Goal: Task Accomplishment & Management: Manage account settings

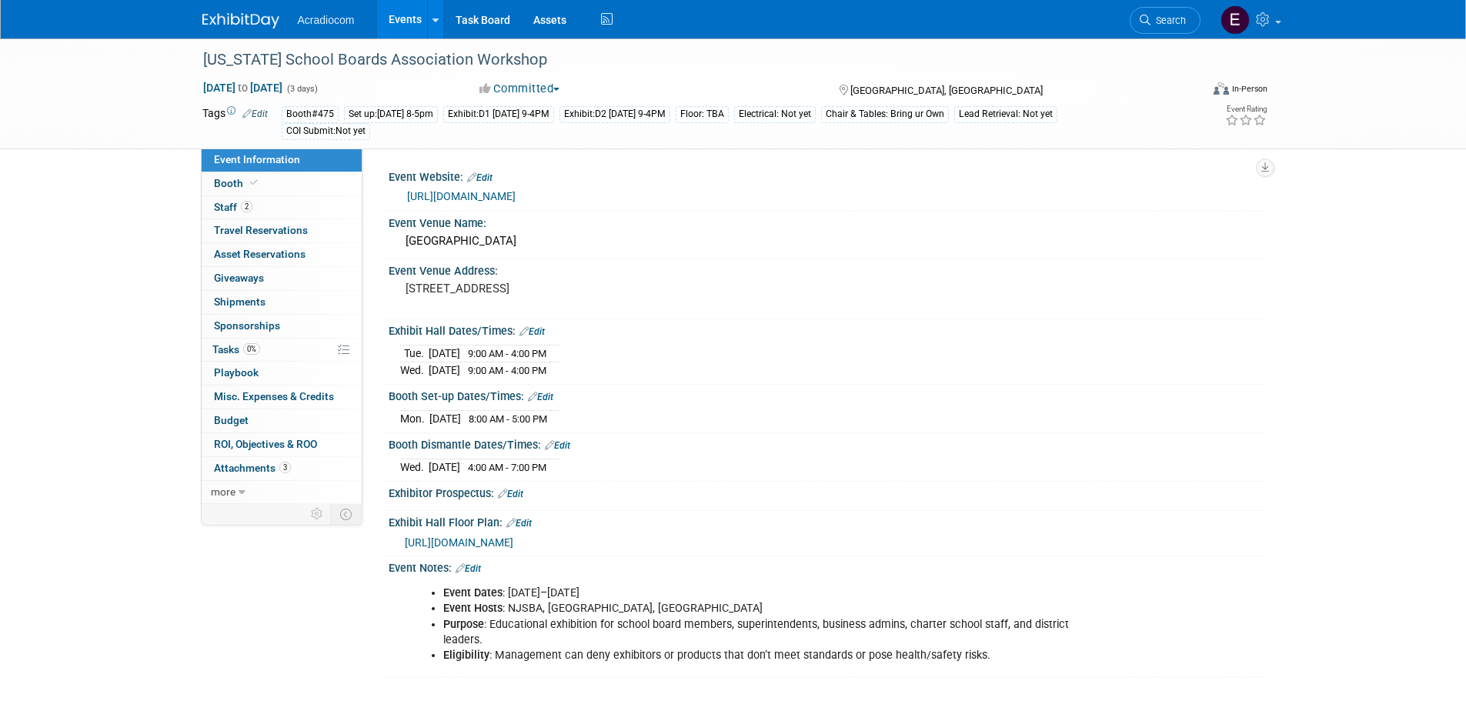
click at [244, 20] on img at bounding box center [240, 20] width 77 height 15
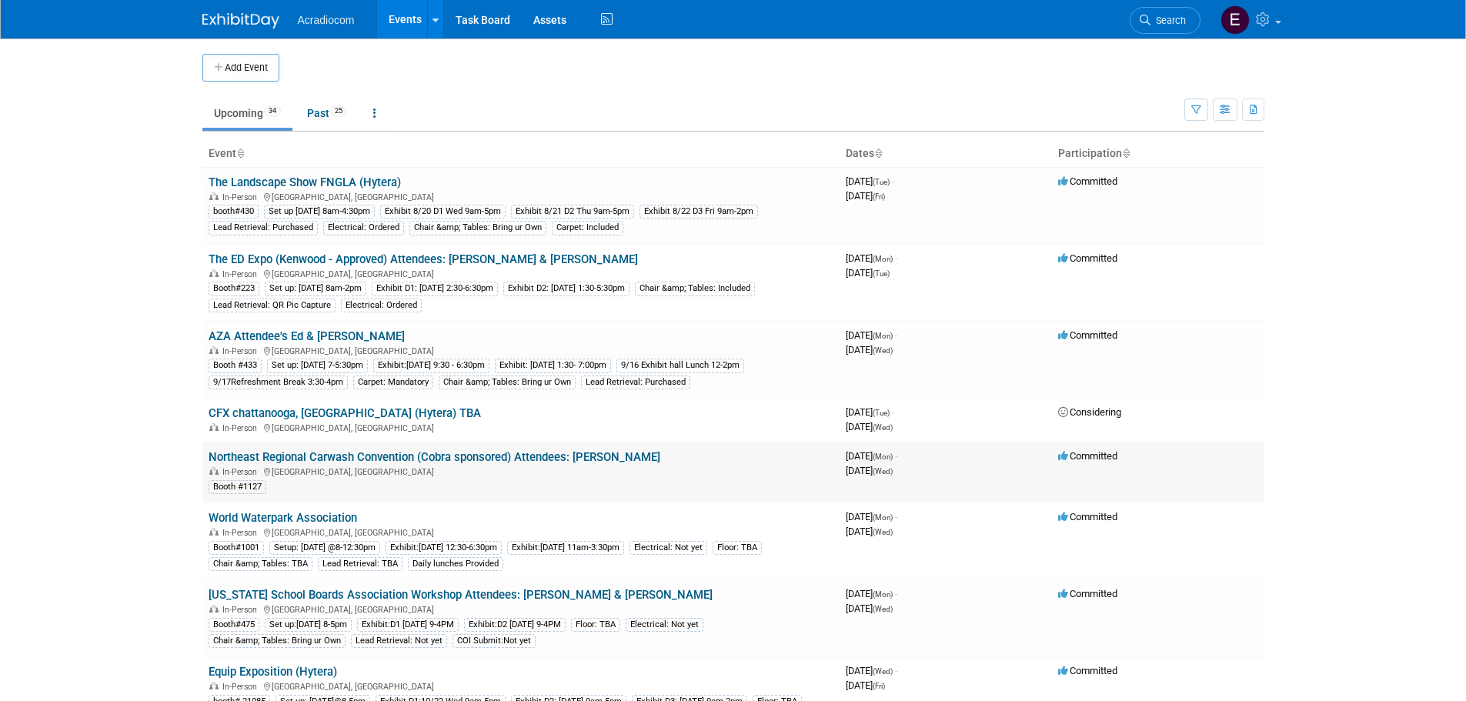
scroll to position [77, 0]
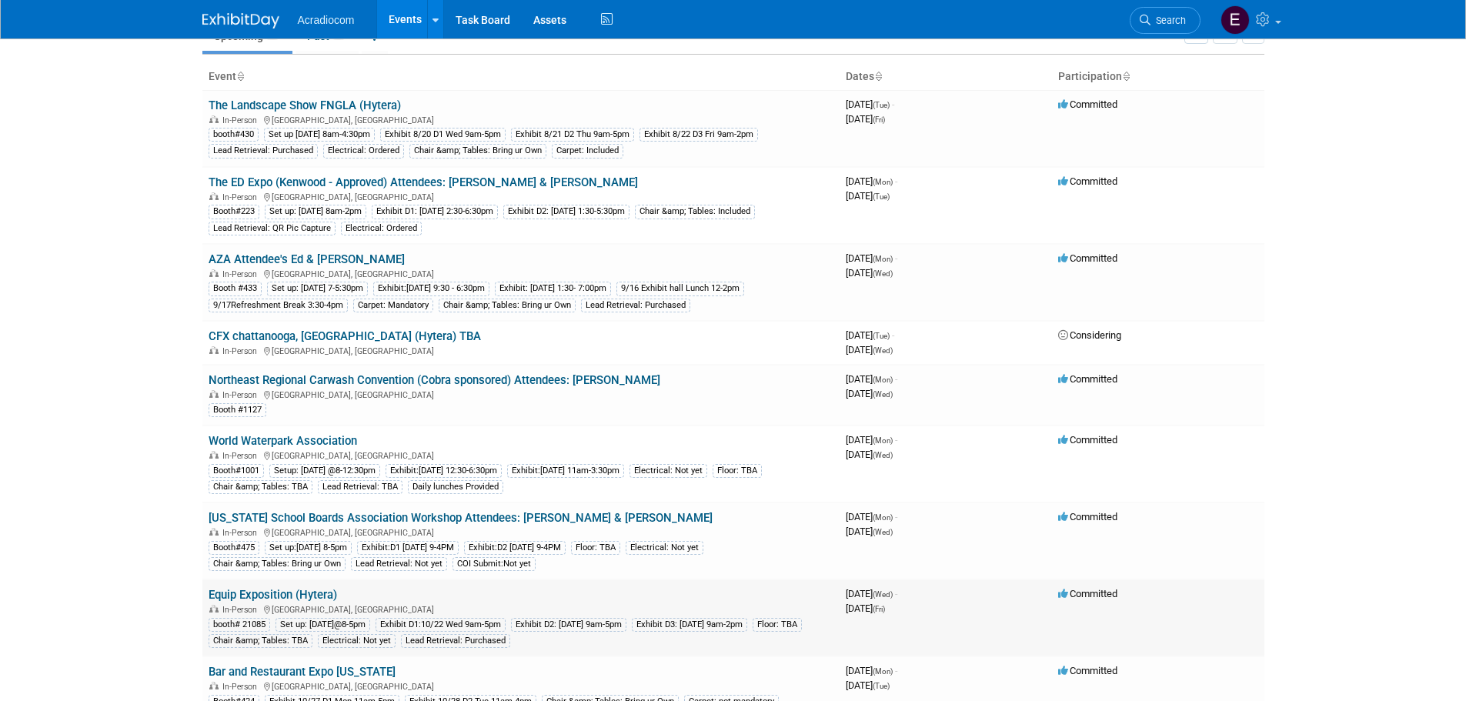
click at [289, 589] on link "Equip Exposition (Hytera)" at bounding box center [273, 595] width 128 height 14
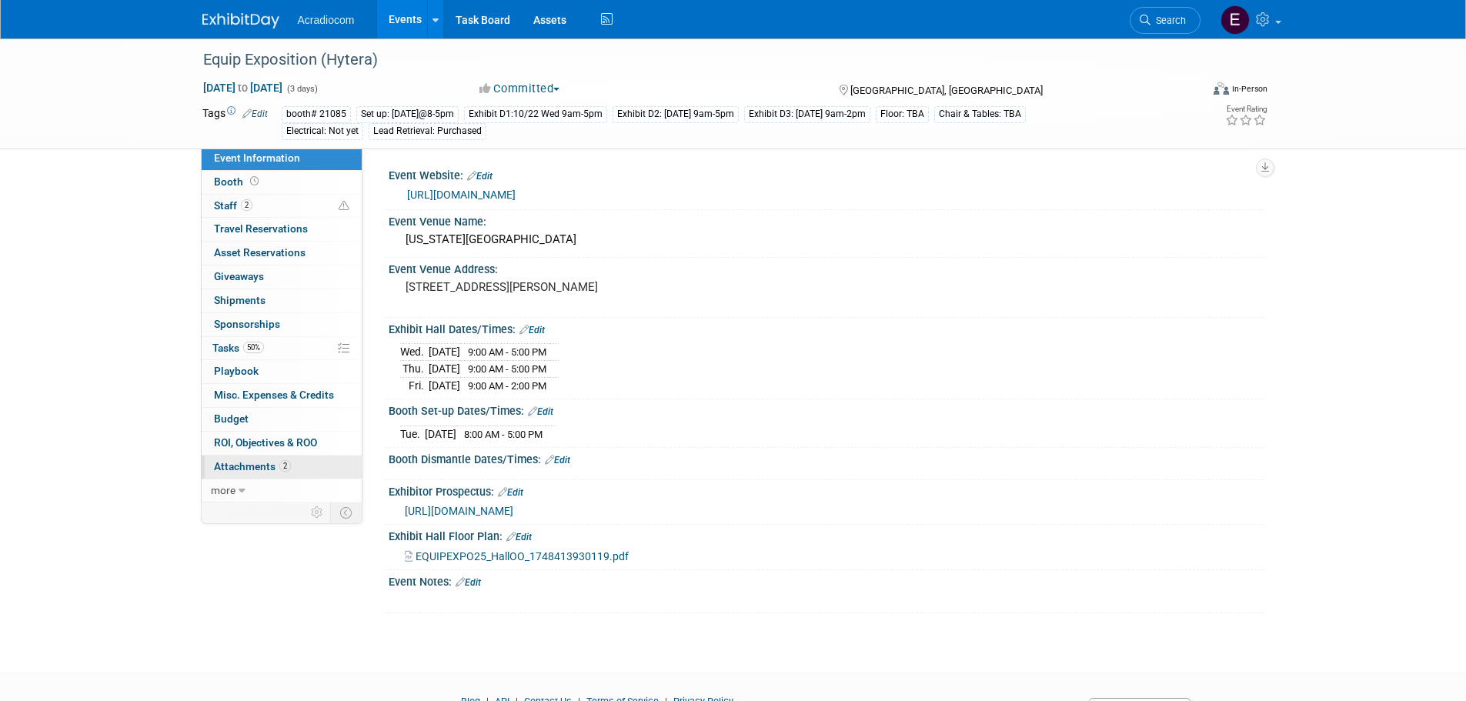
click at [252, 464] on span "Attachments 2" at bounding box center [252, 466] width 77 height 12
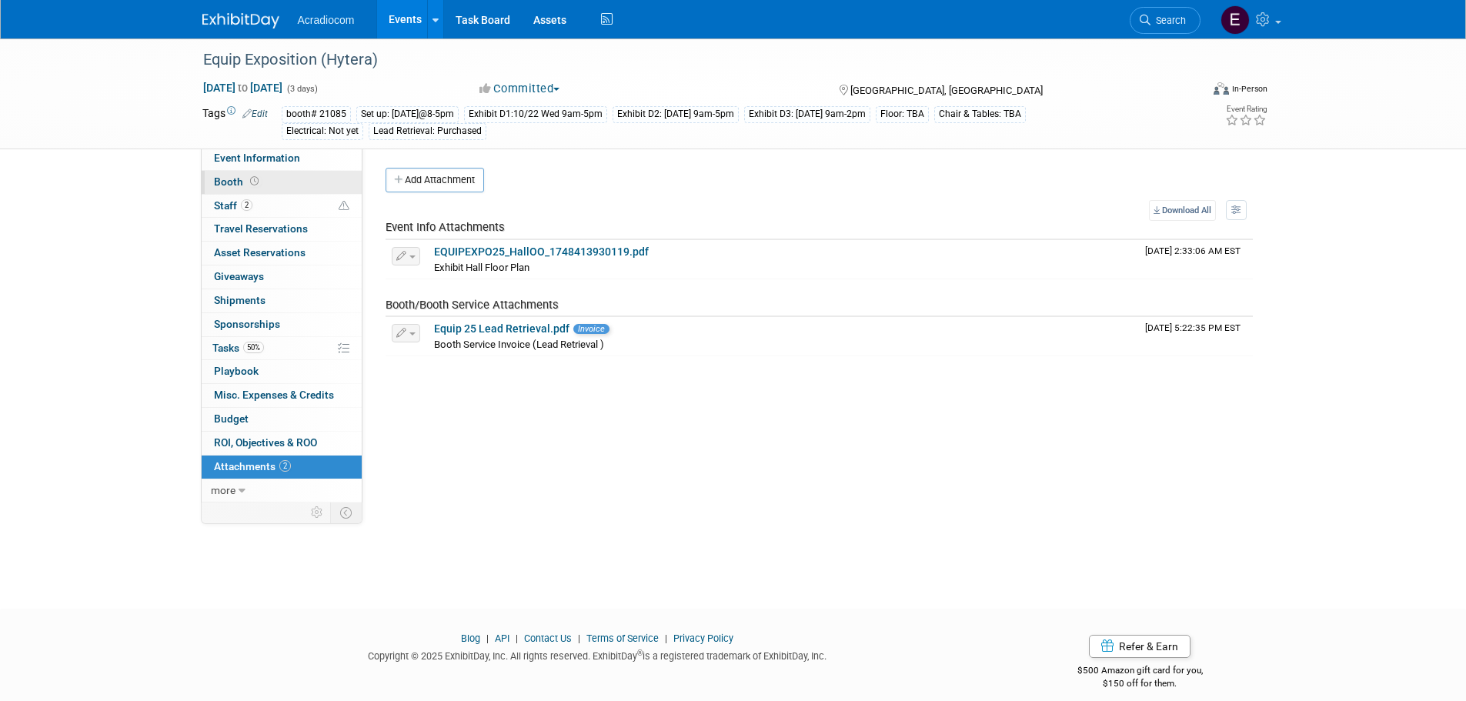
click at [285, 187] on link "Booth" at bounding box center [282, 182] width 160 height 23
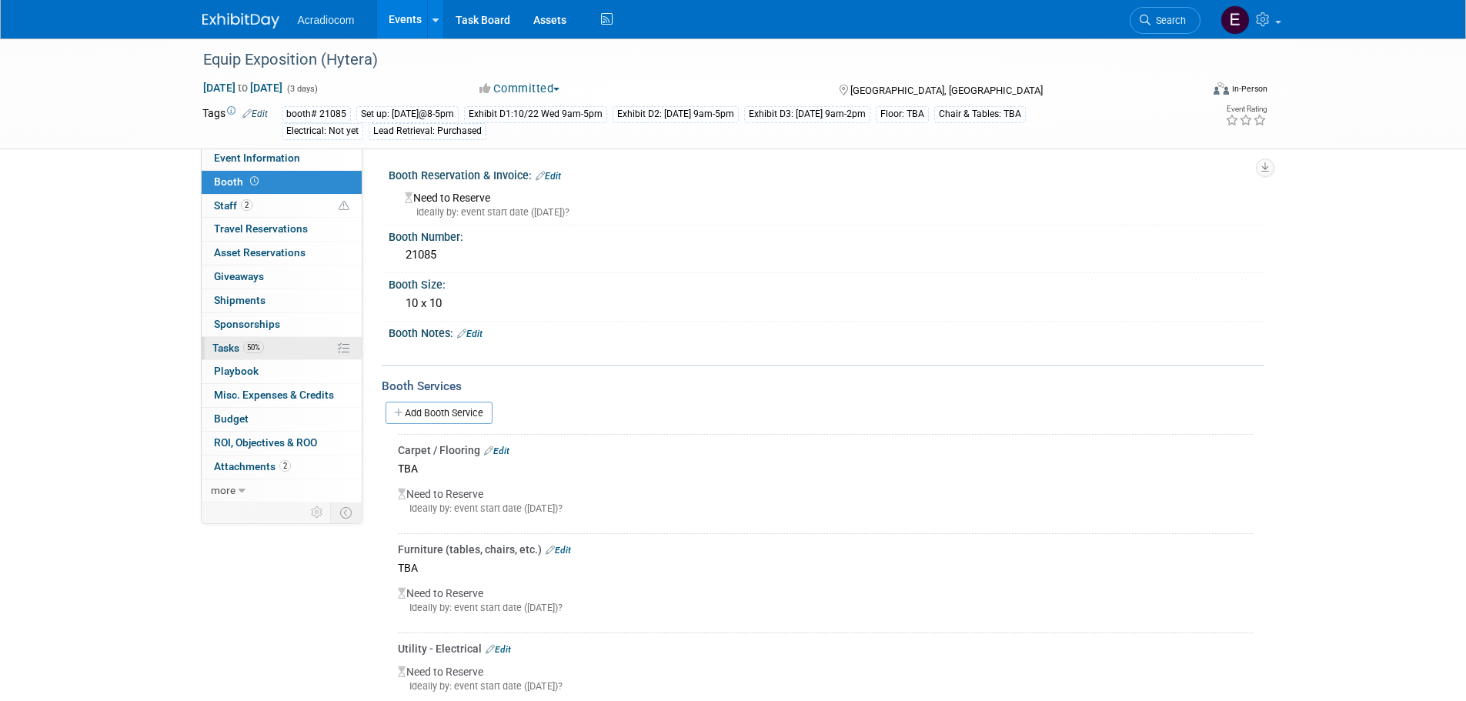
click at [245, 342] on span "Tasks 50%" at bounding box center [238, 348] width 52 height 12
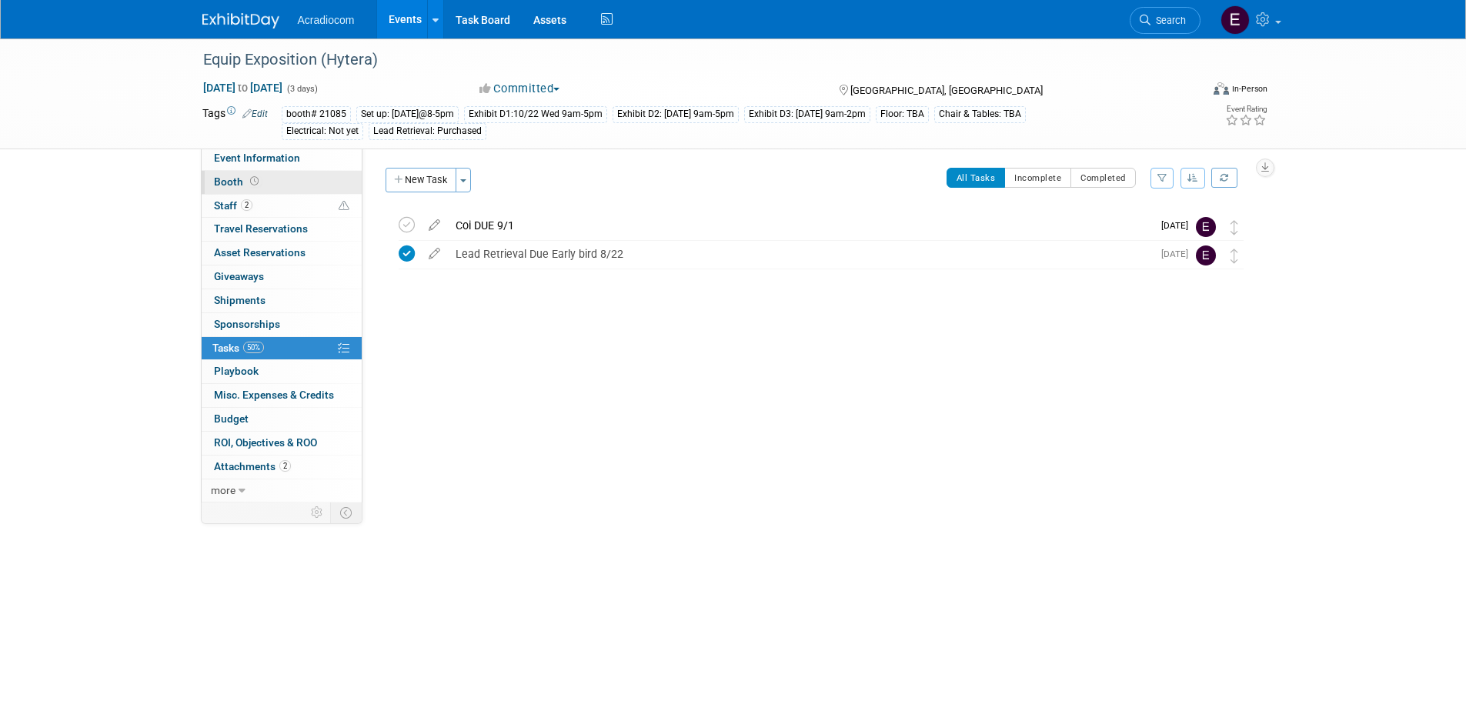
click at [262, 183] on link "Booth" at bounding box center [282, 182] width 160 height 23
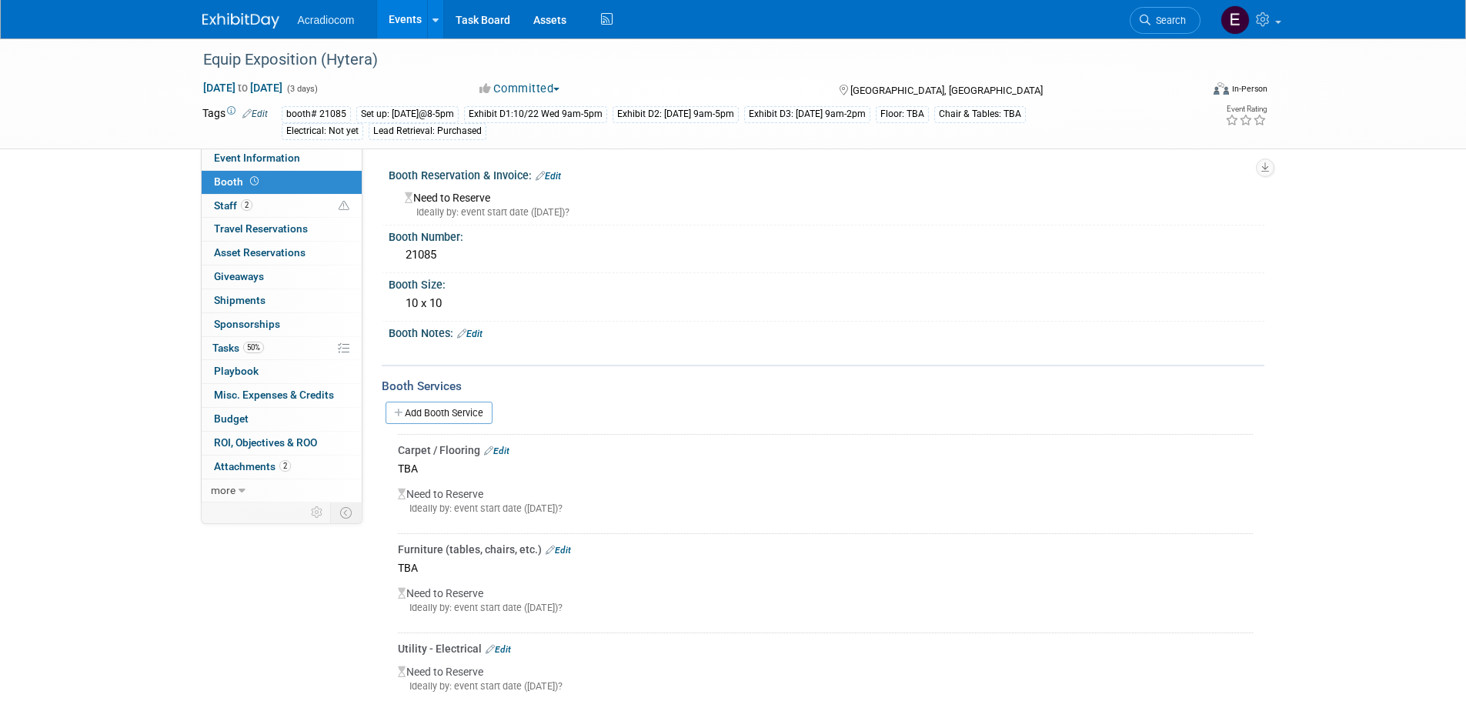
click at [265, 21] on img at bounding box center [240, 20] width 77 height 15
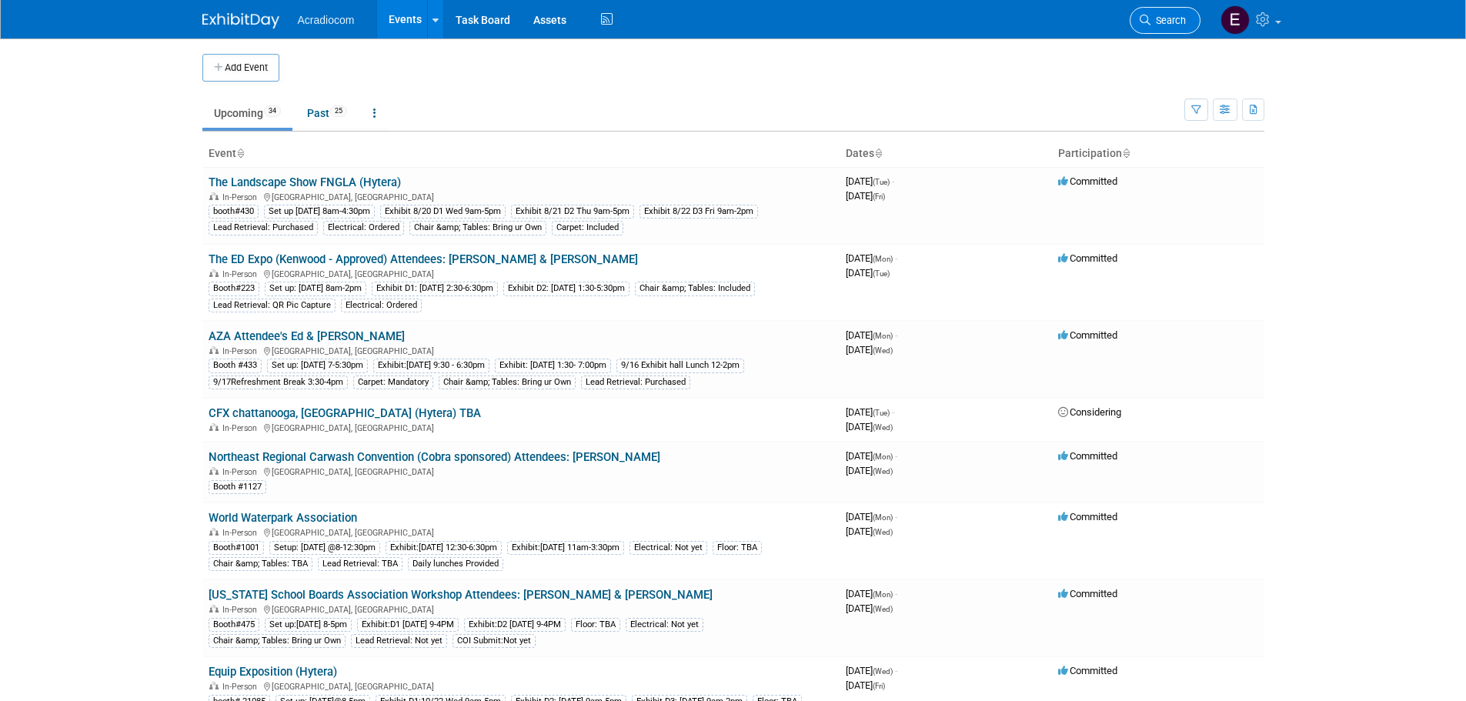
click at [1147, 20] on icon at bounding box center [1144, 20] width 11 height 11
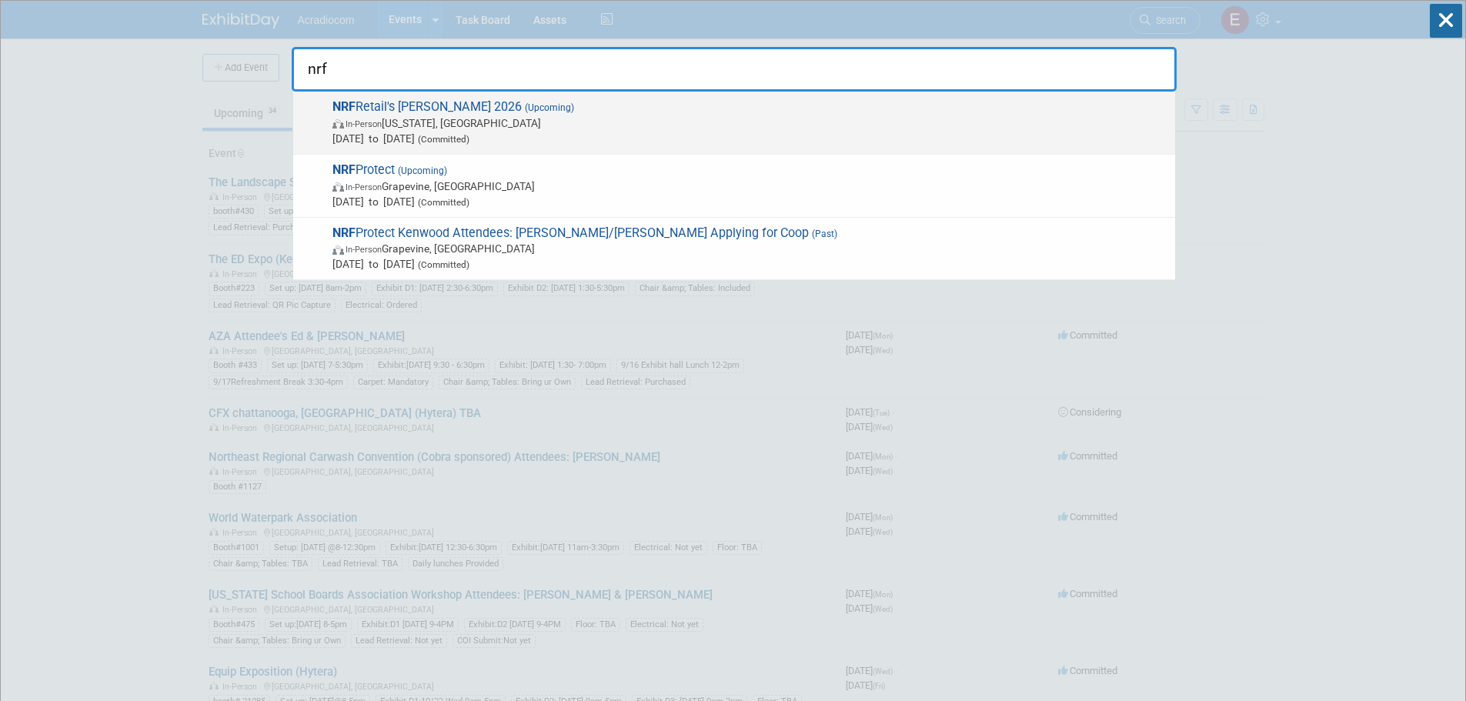
type input "nrf"
click at [635, 116] on span "In-Person New York, NY" at bounding box center [749, 122] width 835 height 15
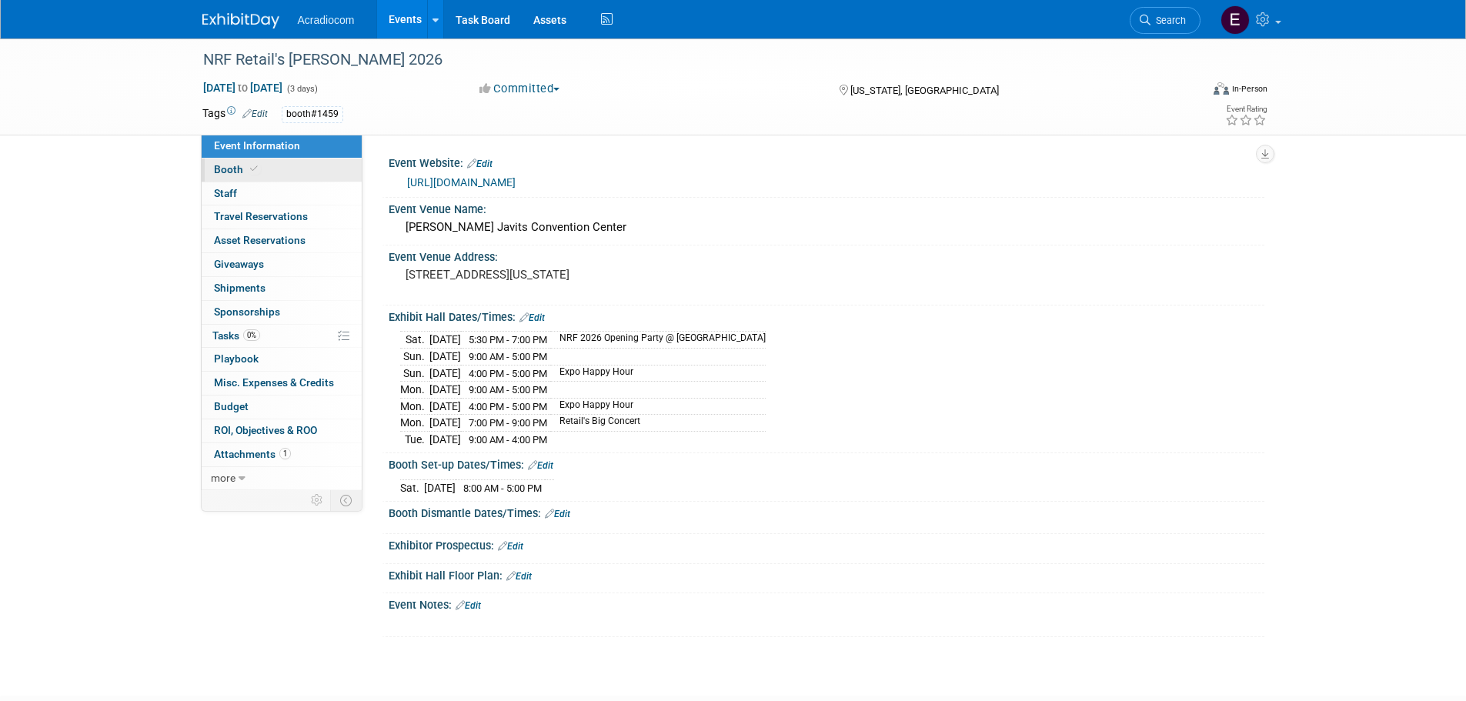
click at [328, 168] on link "Booth" at bounding box center [282, 169] width 160 height 23
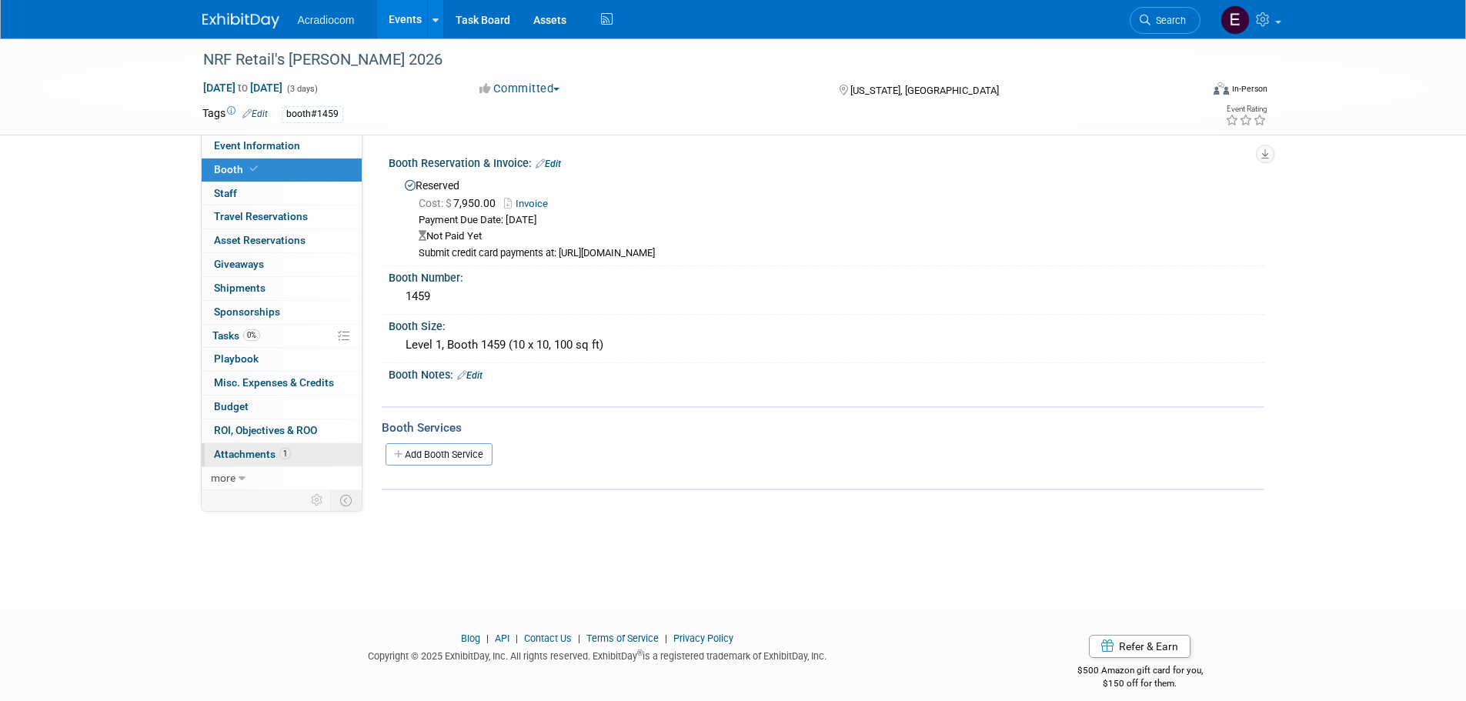
click at [264, 462] on link "1 Attachments 1" at bounding box center [282, 454] width 160 height 23
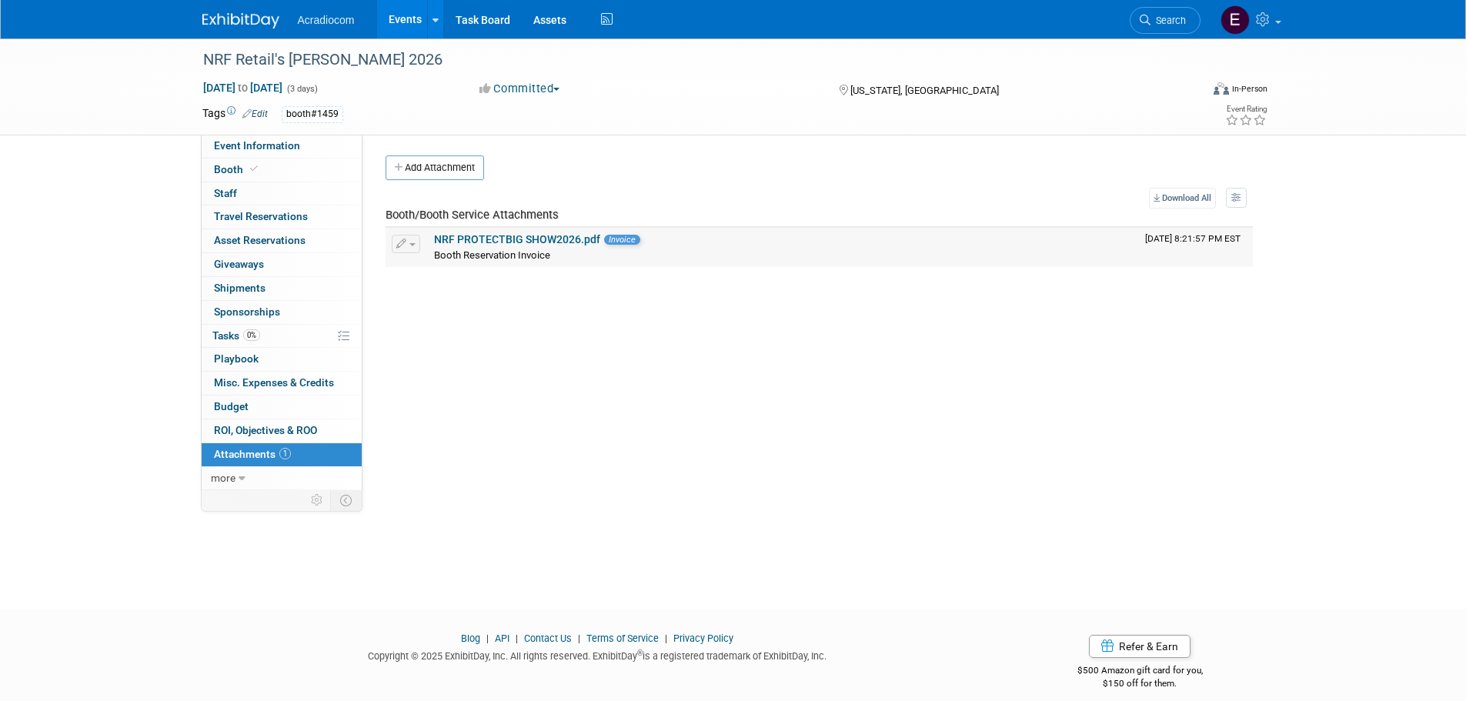
click at [530, 231] on td "NRF PROTECTBIG SHOW2026.pdf Invoice Booth Reservation Invoice" at bounding box center [783, 247] width 711 height 38
click at [535, 235] on link "NRF PROTECTBIG SHOW2026.pdf" at bounding box center [517, 239] width 166 height 12
click at [257, 20] on img at bounding box center [240, 20] width 77 height 15
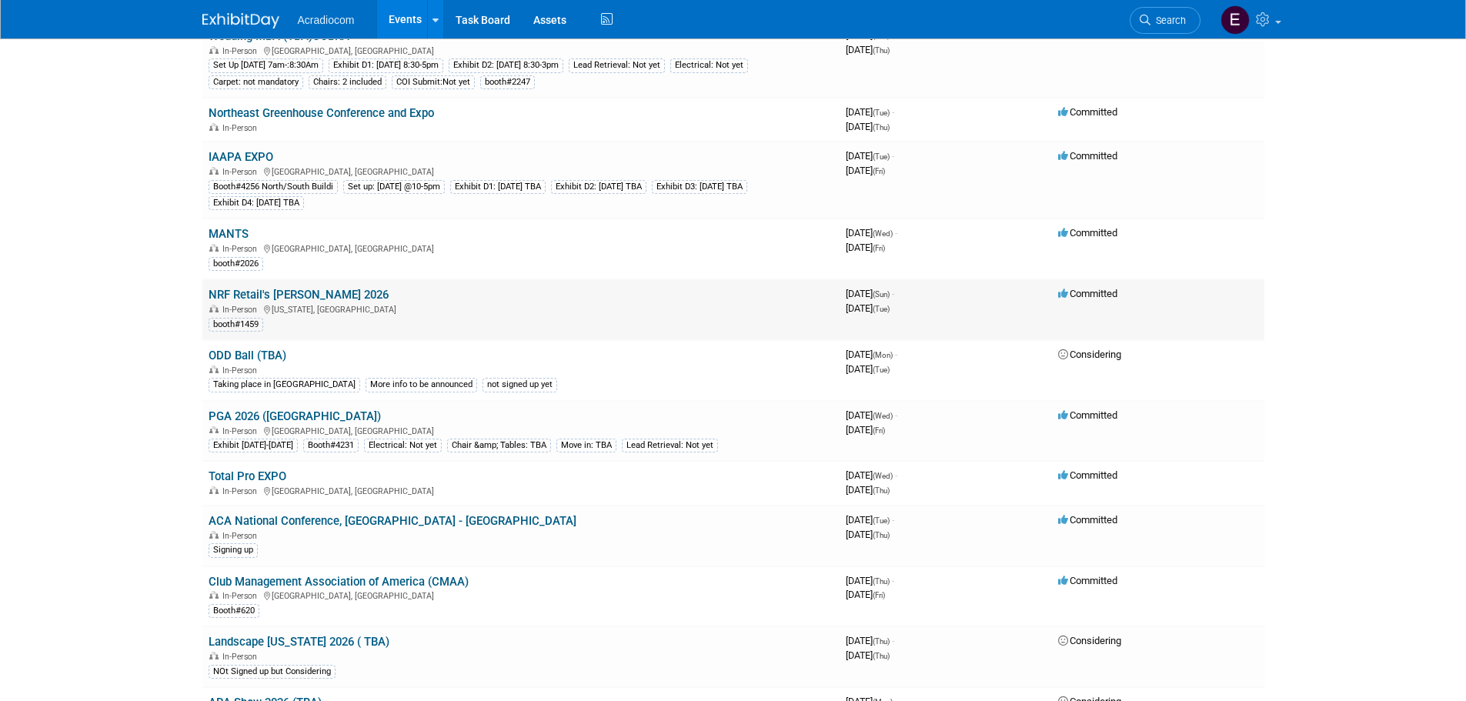
scroll to position [757, 0]
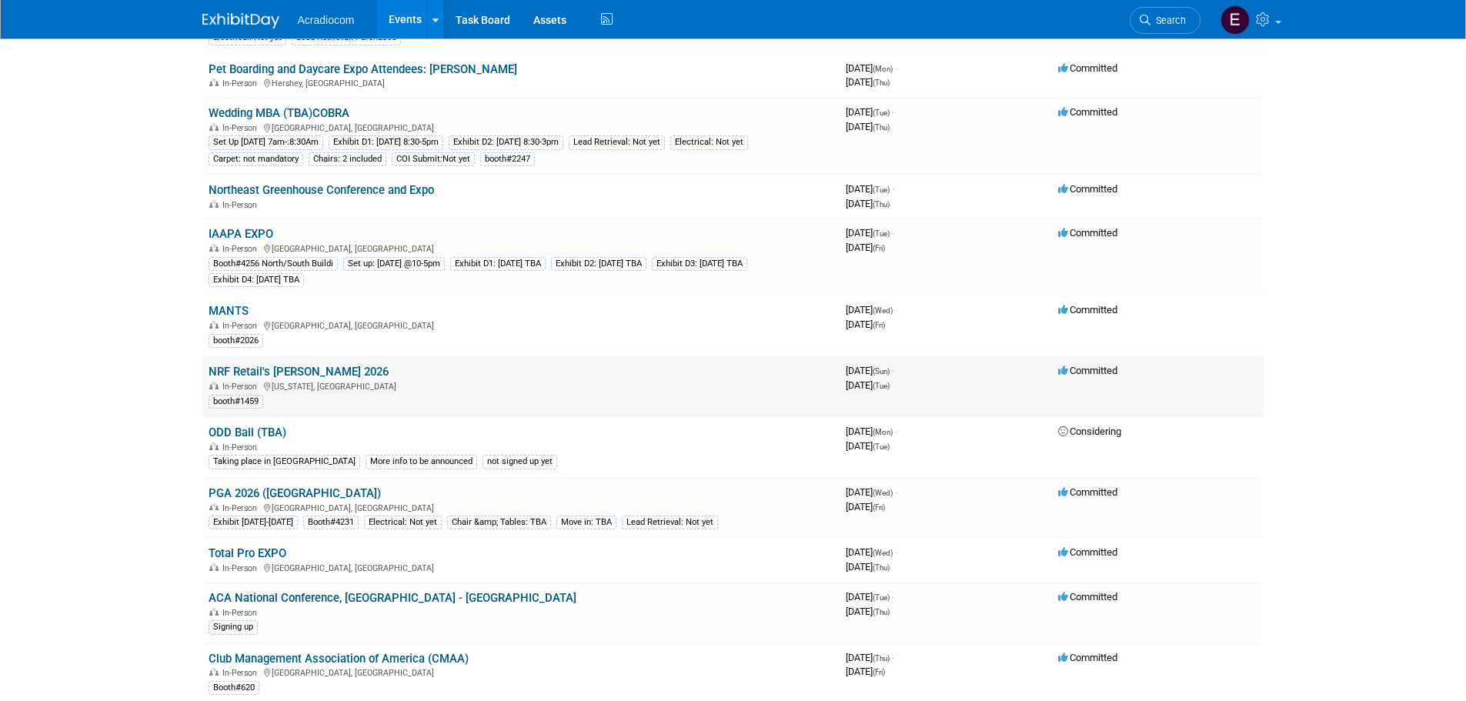
click at [310, 372] on link "NRF Retail's [PERSON_NAME] 2026" at bounding box center [299, 372] width 180 height 14
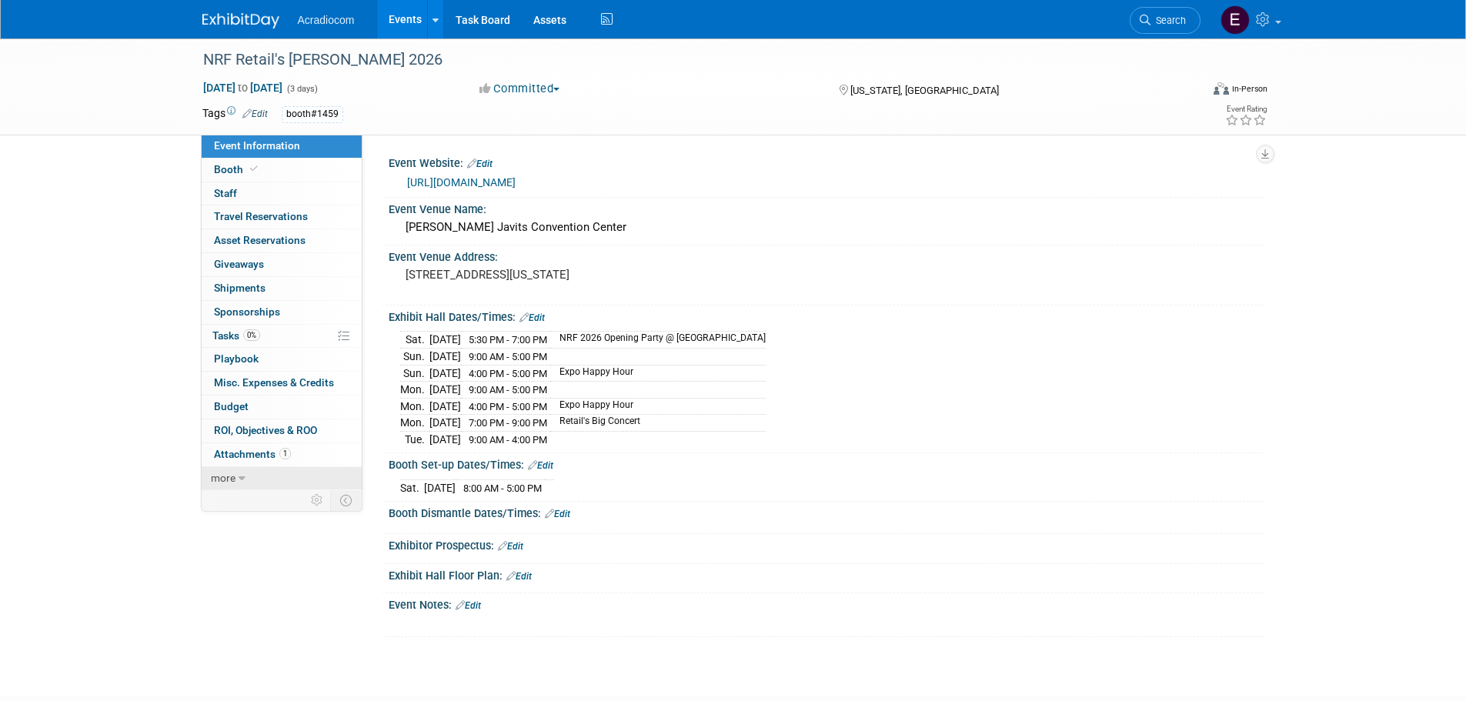
click at [273, 474] on link "more" at bounding box center [282, 478] width 160 height 23
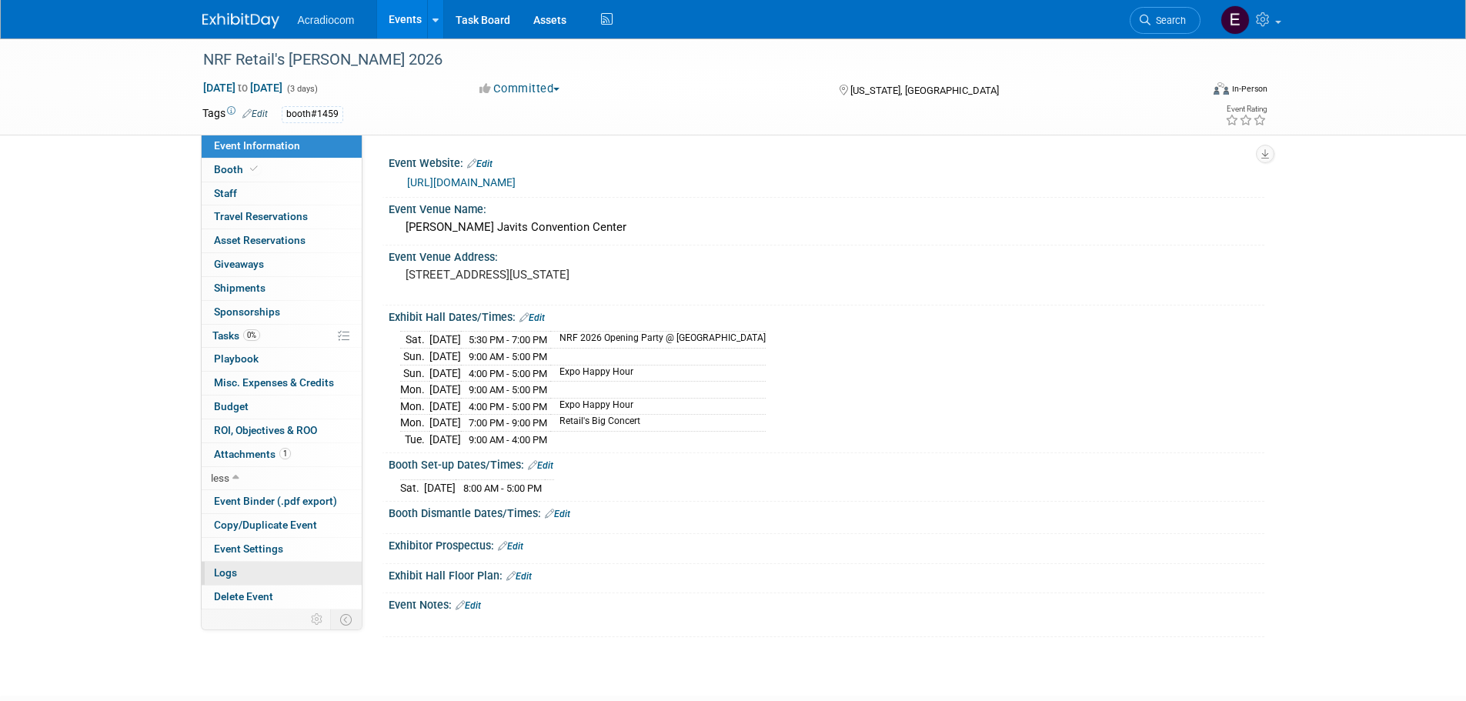
click at [259, 571] on link "Logs" at bounding box center [282, 573] width 160 height 23
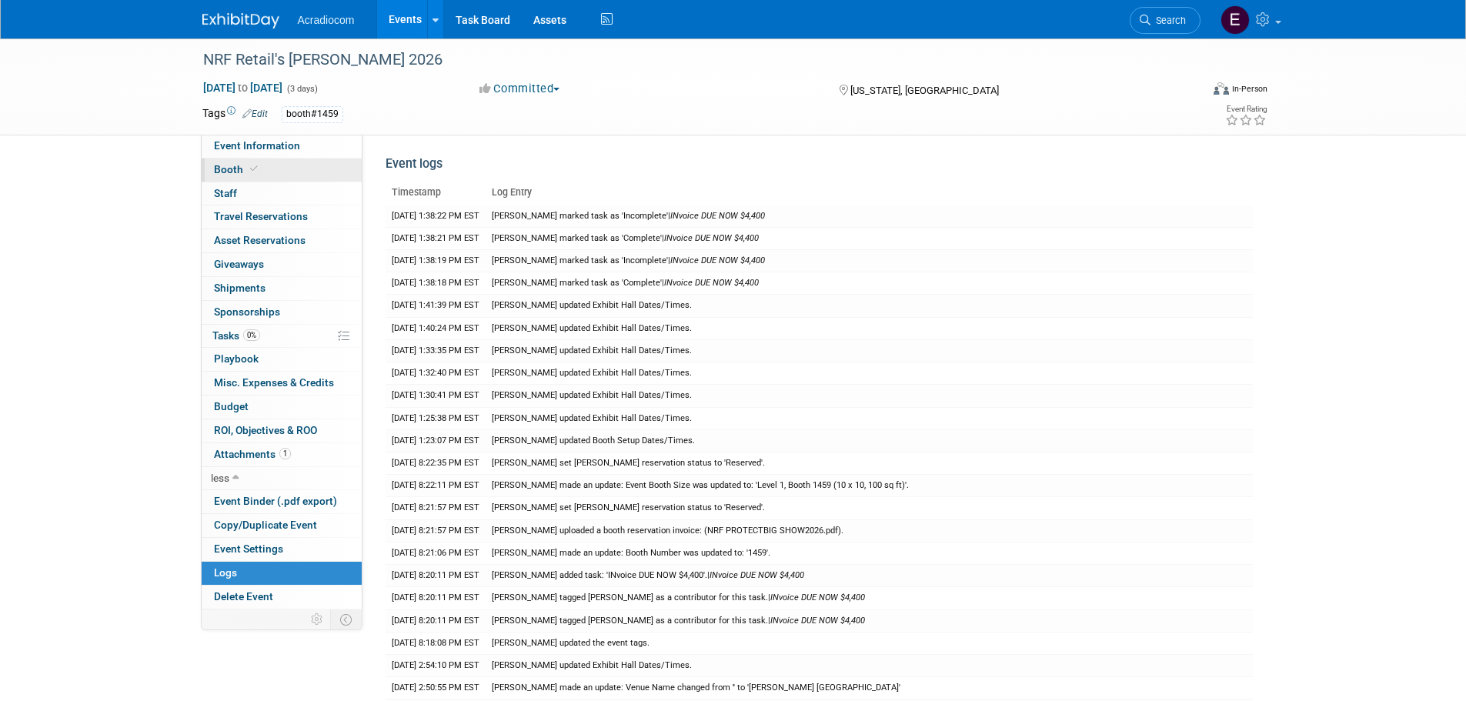
click at [274, 168] on link "Booth" at bounding box center [282, 169] width 160 height 23
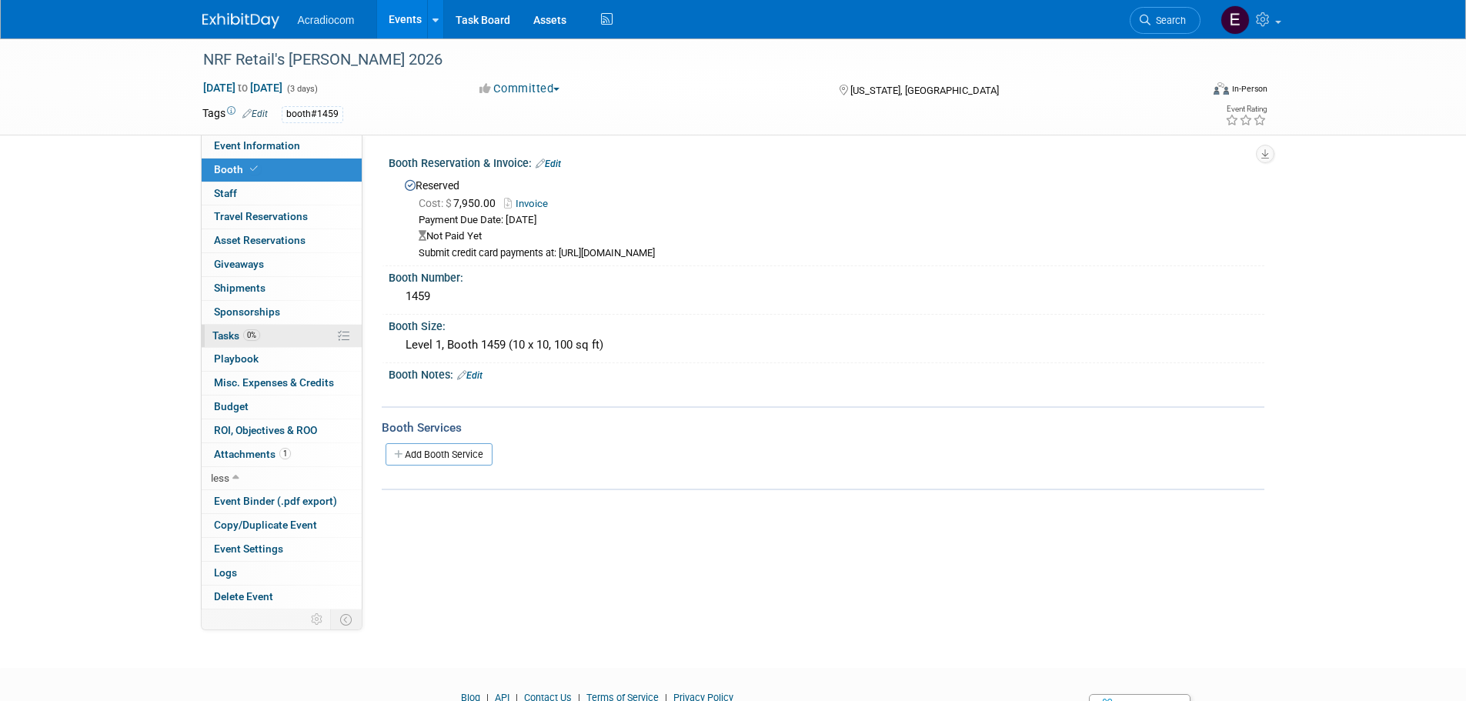
click at [256, 339] on span "0%" at bounding box center [251, 335] width 17 height 12
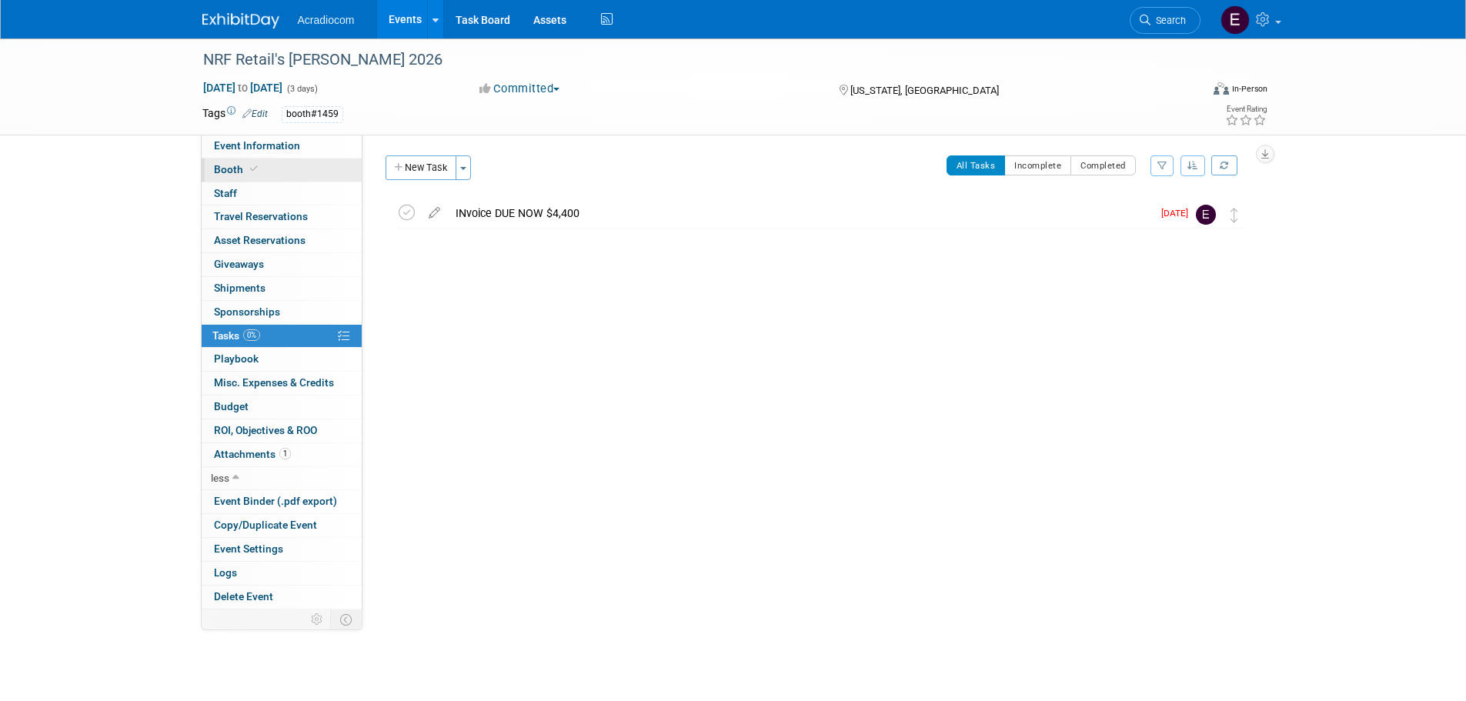
click at [295, 160] on link "Booth" at bounding box center [282, 169] width 160 height 23
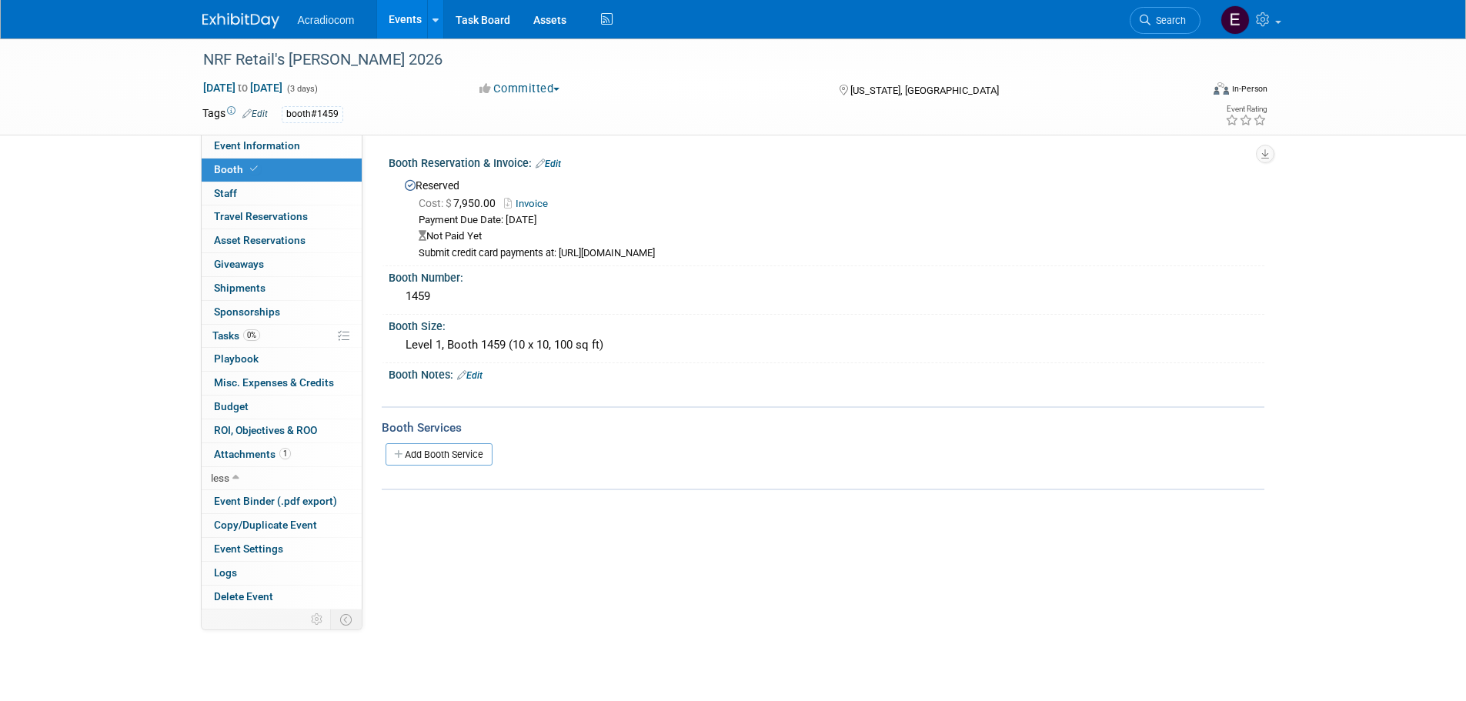
click at [549, 163] on link "Edit" at bounding box center [548, 163] width 25 height 11
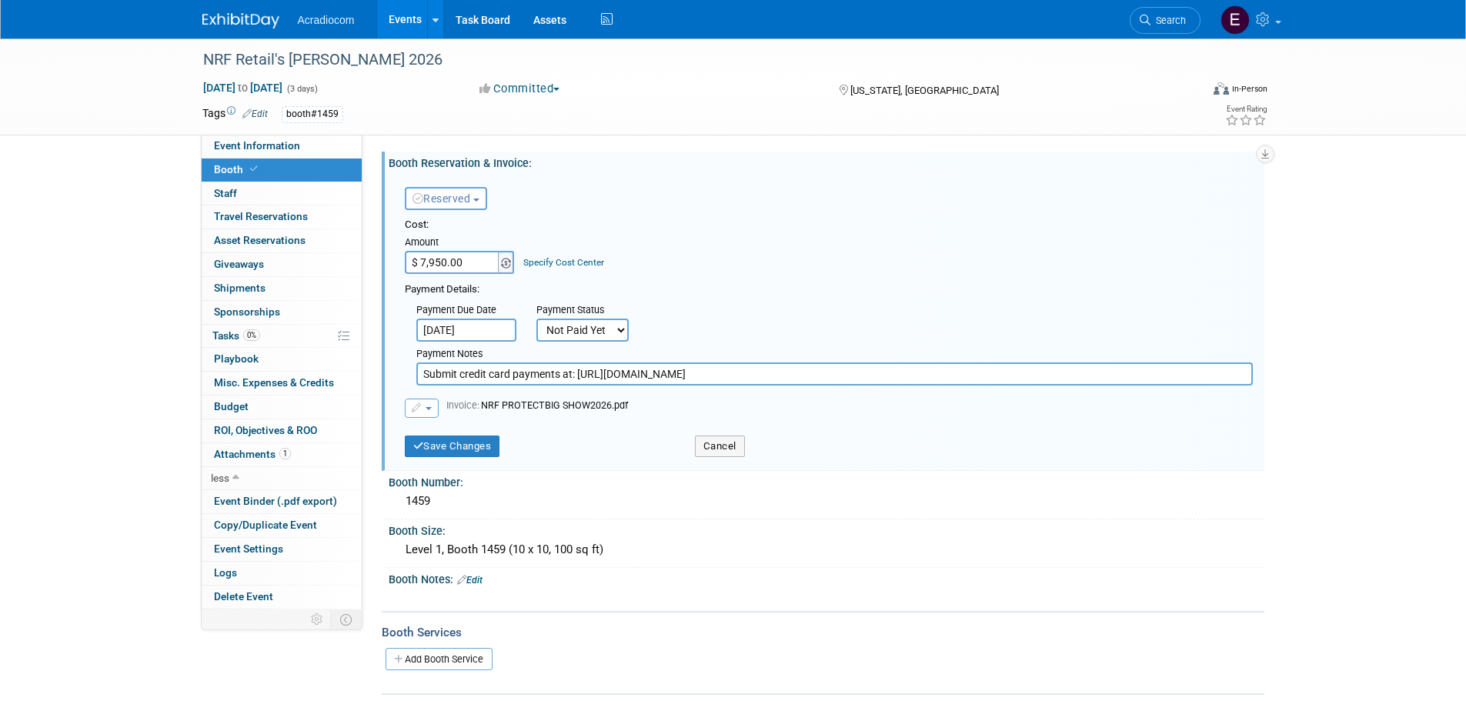
click at [509, 255] on span at bounding box center [506, 262] width 17 height 23
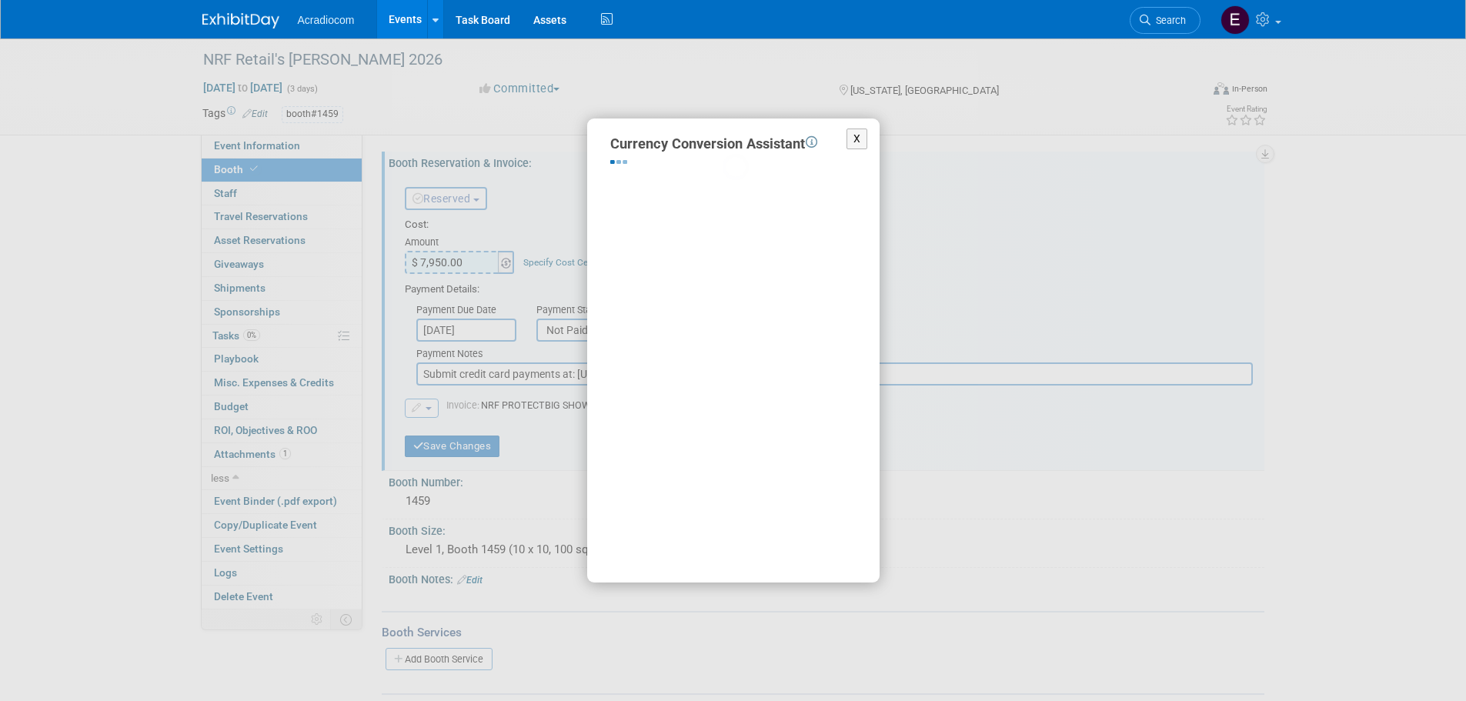
select select "2"
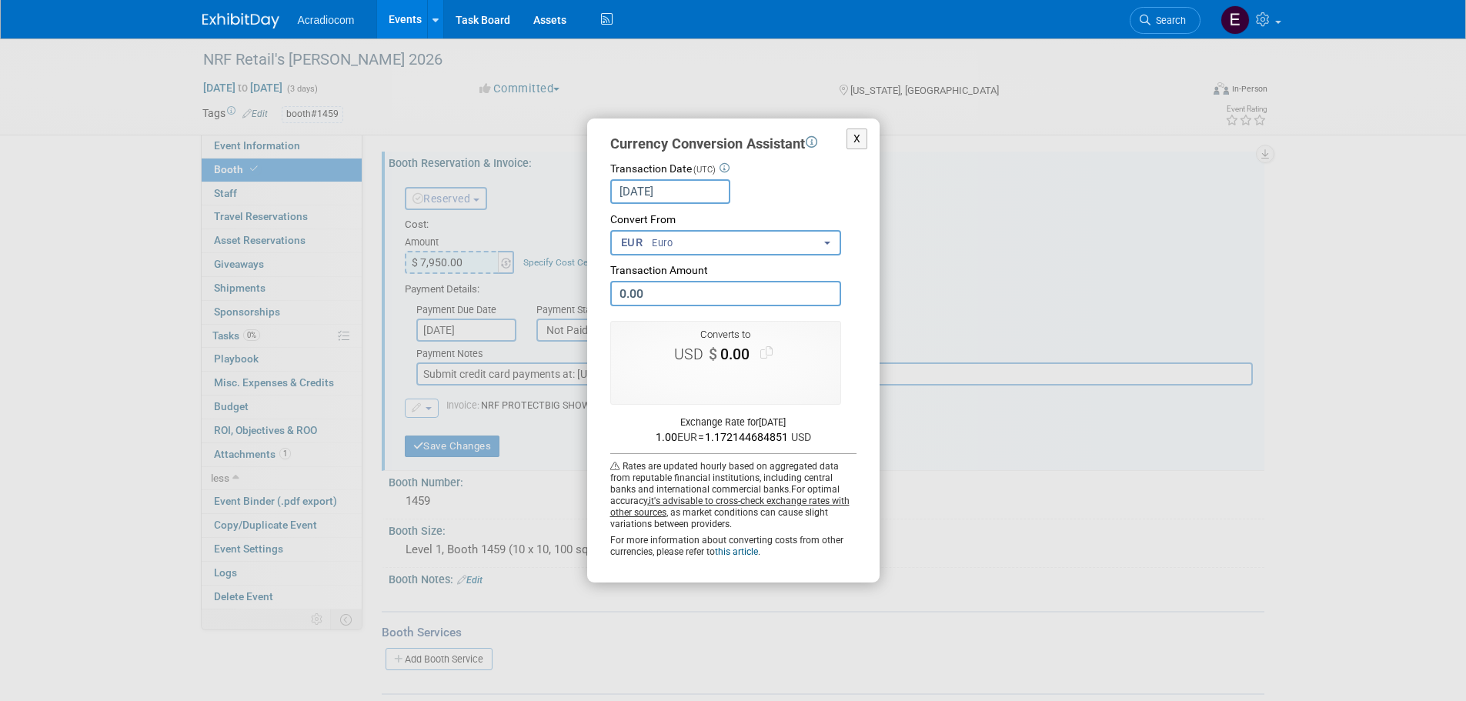
click at [856, 127] on div "X Currency Conversion Assistant Transaction Date (UTC) Aug 22, 2025 Loading Rat…" at bounding box center [733, 350] width 292 height 464
click at [856, 138] on button "X" at bounding box center [857, 138] width 22 height 21
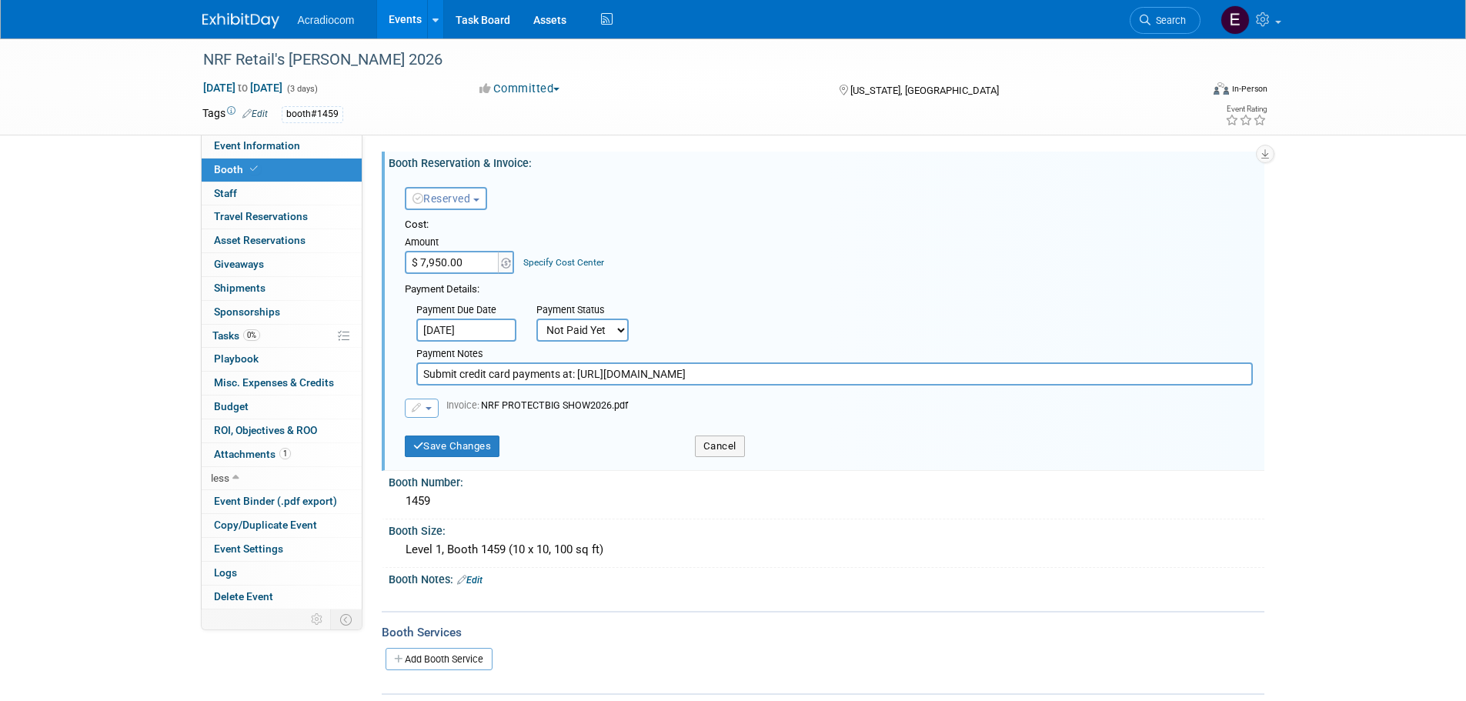
click at [549, 323] on select "Not Paid Yet Partially Paid Paid in Full" at bounding box center [582, 330] width 92 height 23
select select "2"
click at [536, 319] on select "Not Paid Yet Partially Paid Paid in Full" at bounding box center [582, 330] width 92 height 23
click at [679, 330] on input "text" at bounding box center [701, 330] width 100 height 23
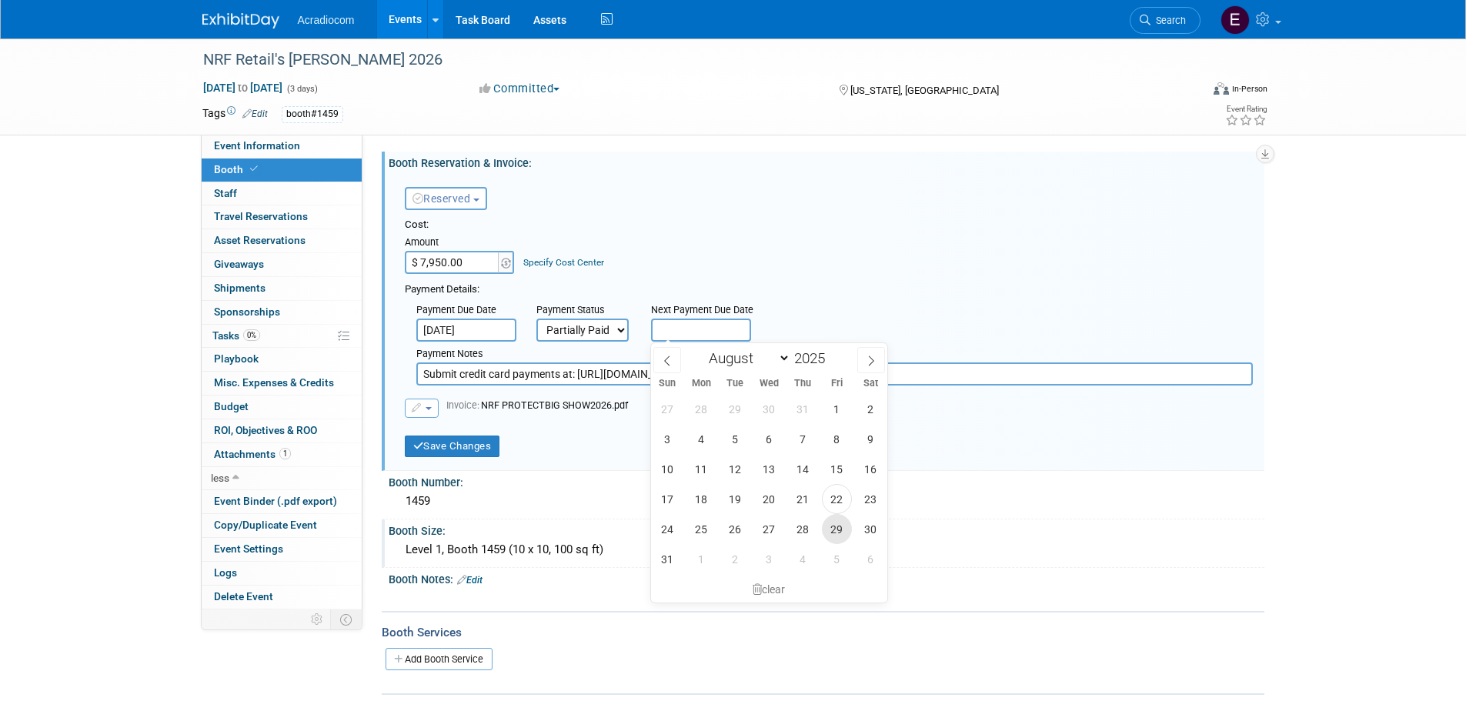
click at [829, 530] on span "29" at bounding box center [837, 529] width 30 height 30
type input "Aug 29, 2025"
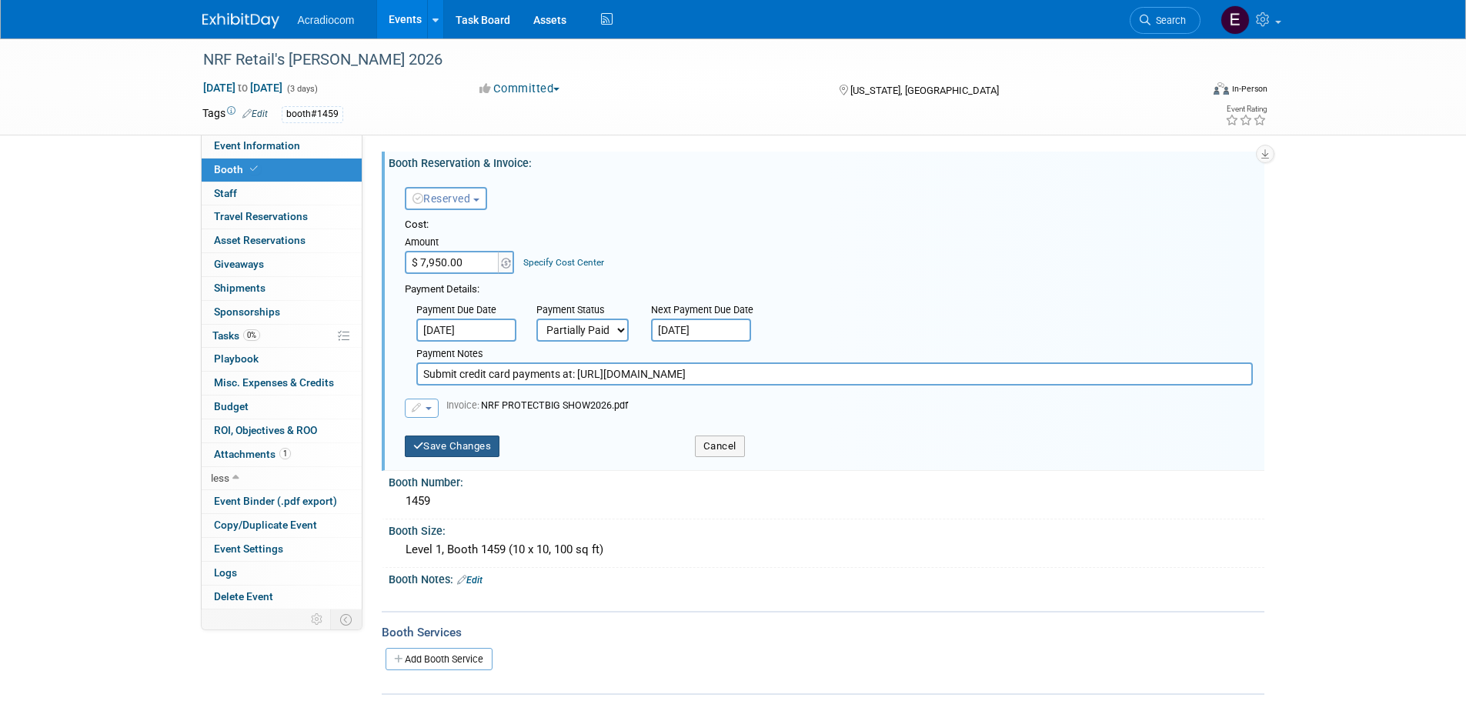
click at [490, 449] on button "Save Changes" at bounding box center [452, 446] width 95 height 22
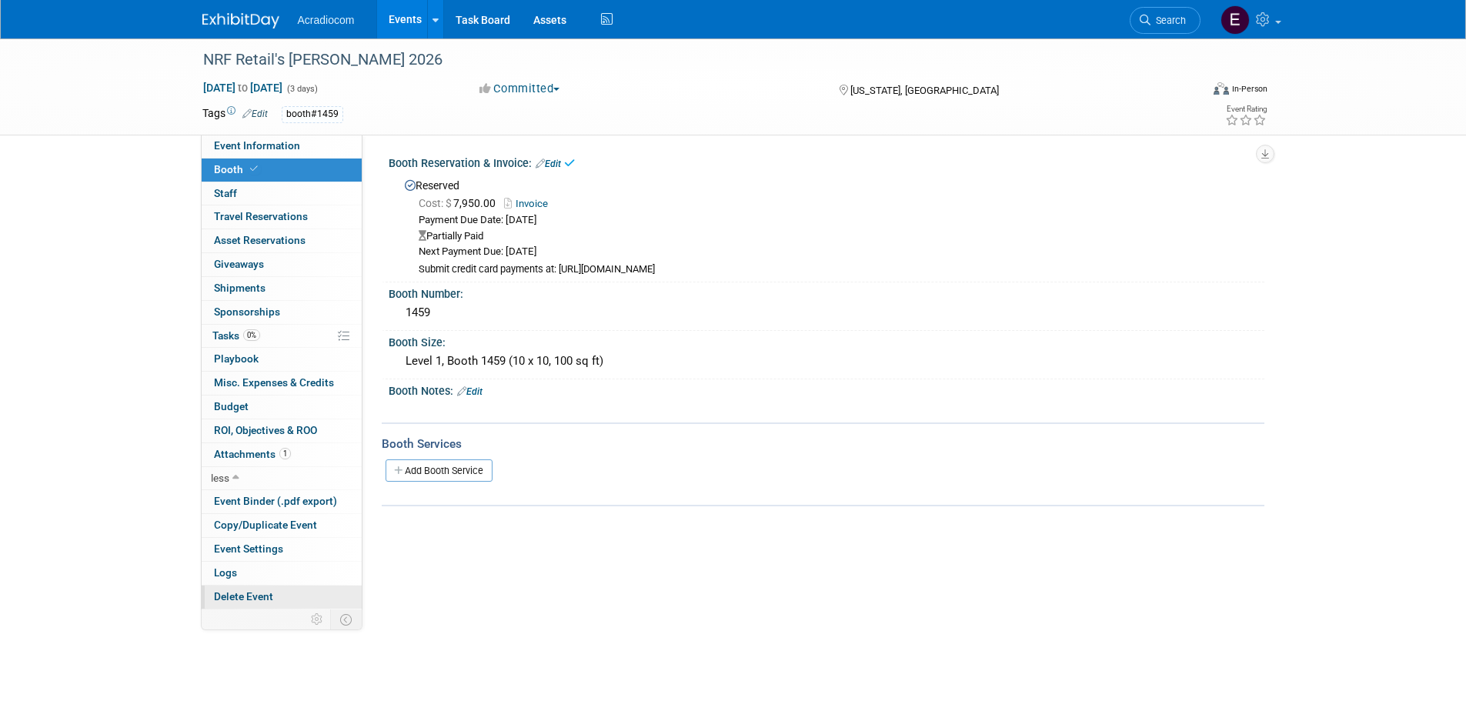
click at [244, 596] on span "Delete Event" at bounding box center [243, 596] width 59 height 12
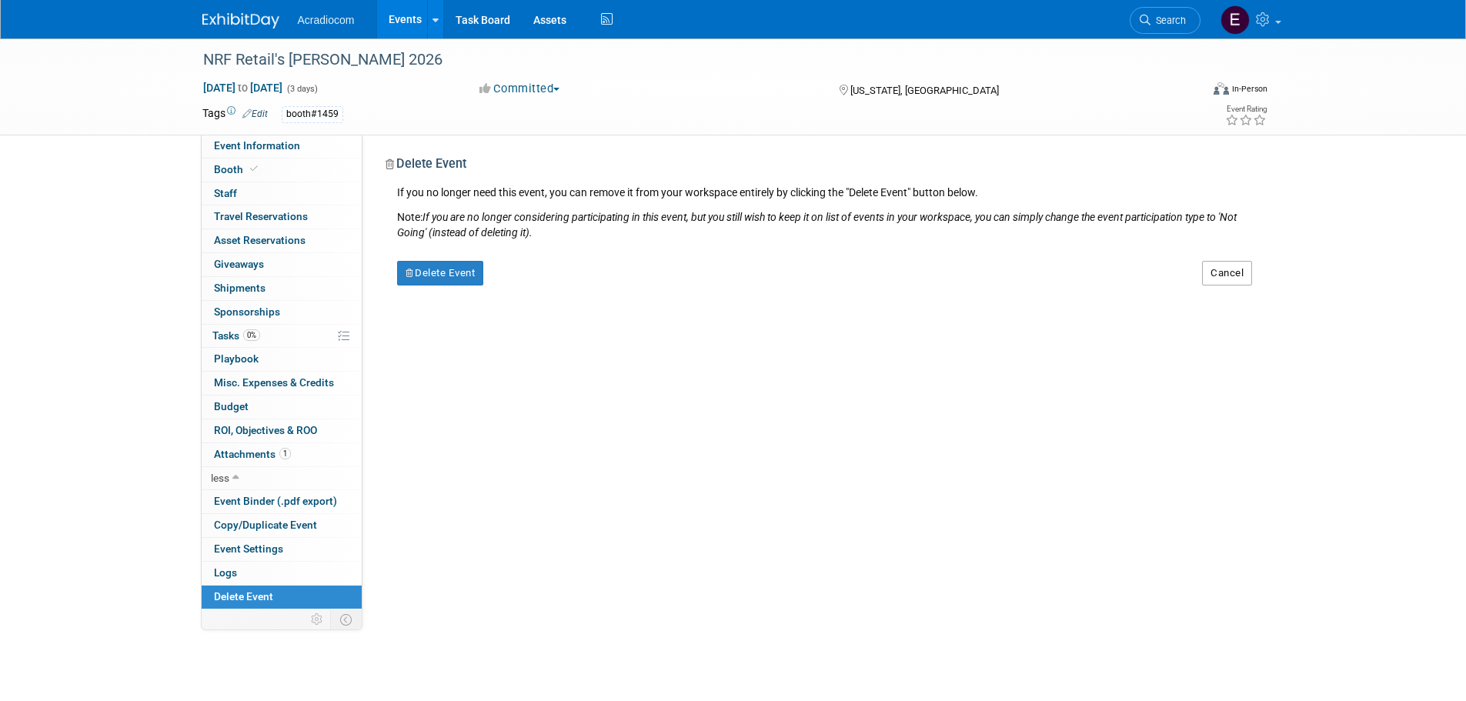
click at [1243, 268] on button "Cancel" at bounding box center [1227, 273] width 50 height 25
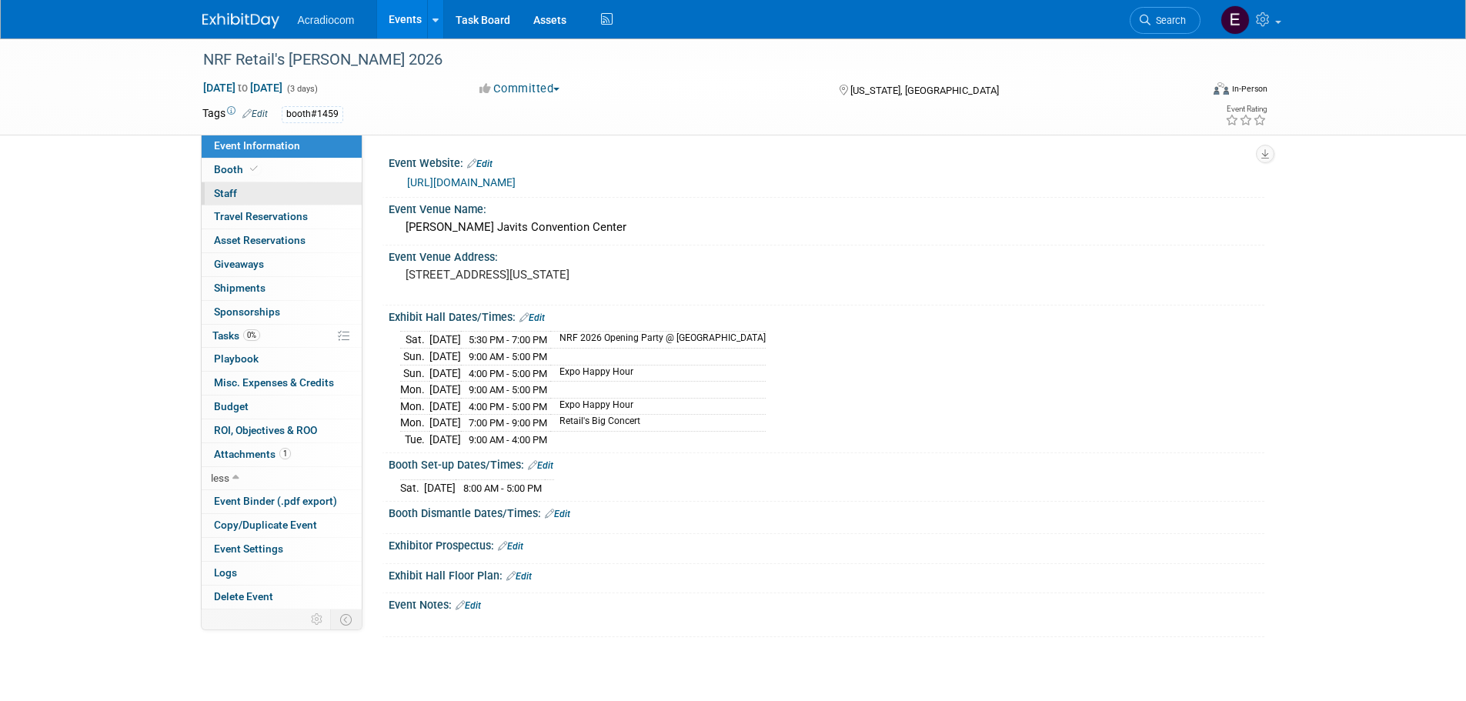
click at [278, 195] on link "0 Staff 0" at bounding box center [282, 193] width 160 height 23
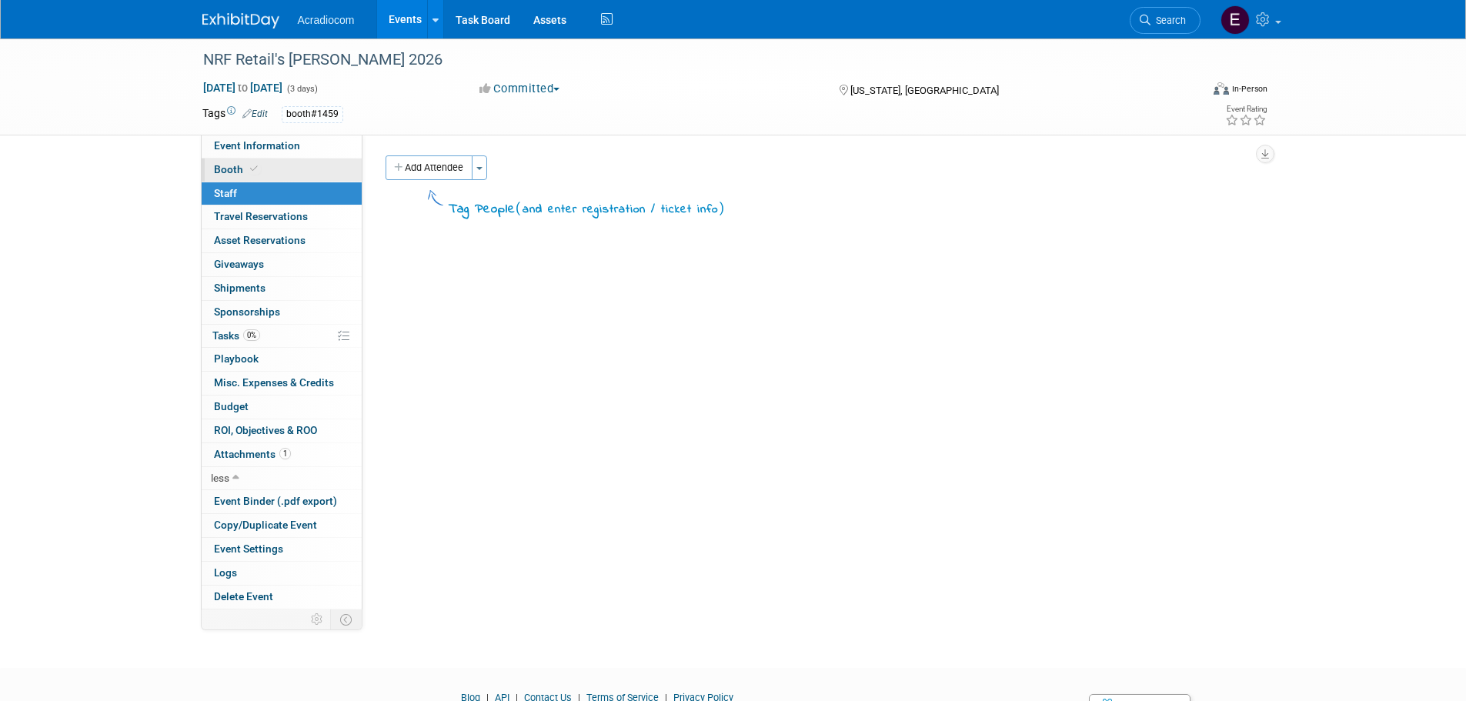
click at [299, 171] on link "Booth" at bounding box center [282, 169] width 160 height 23
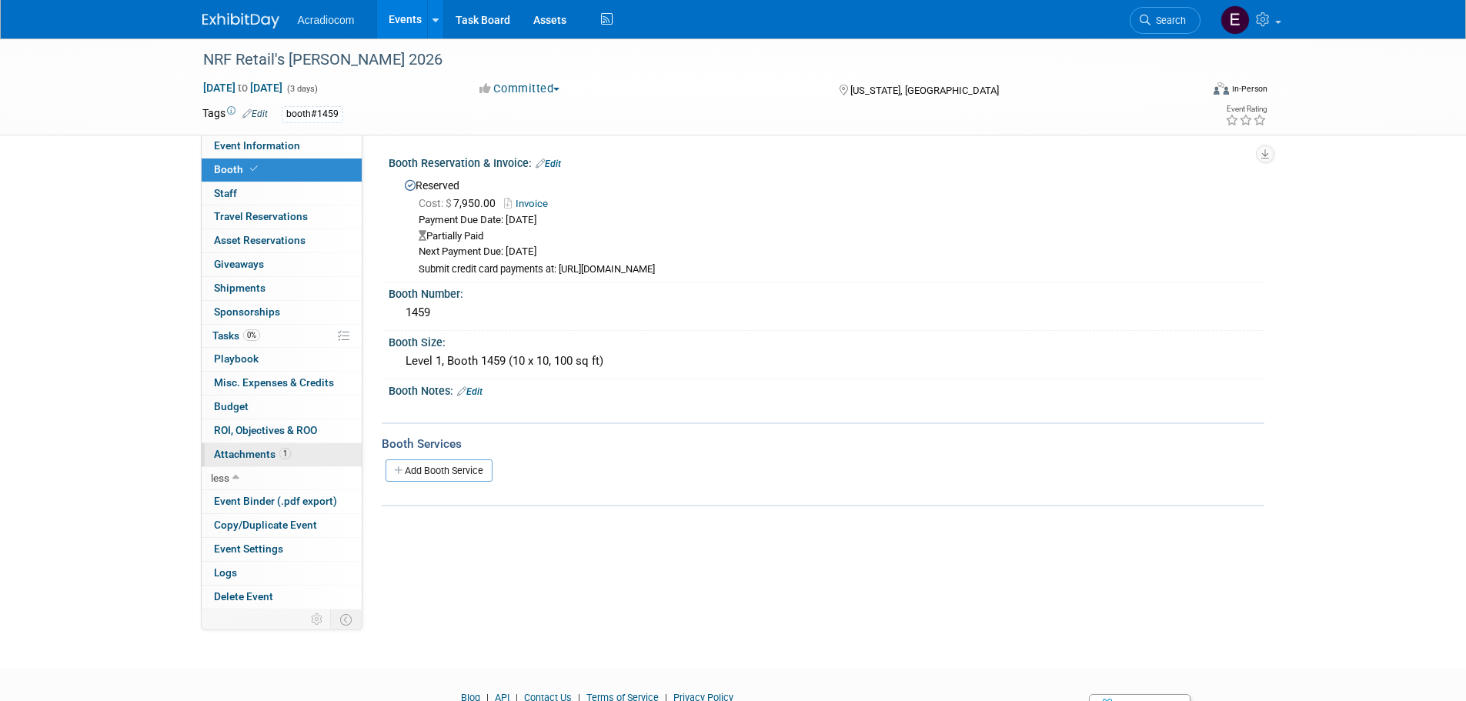
click at [275, 450] on span "Attachments 1" at bounding box center [252, 454] width 77 height 12
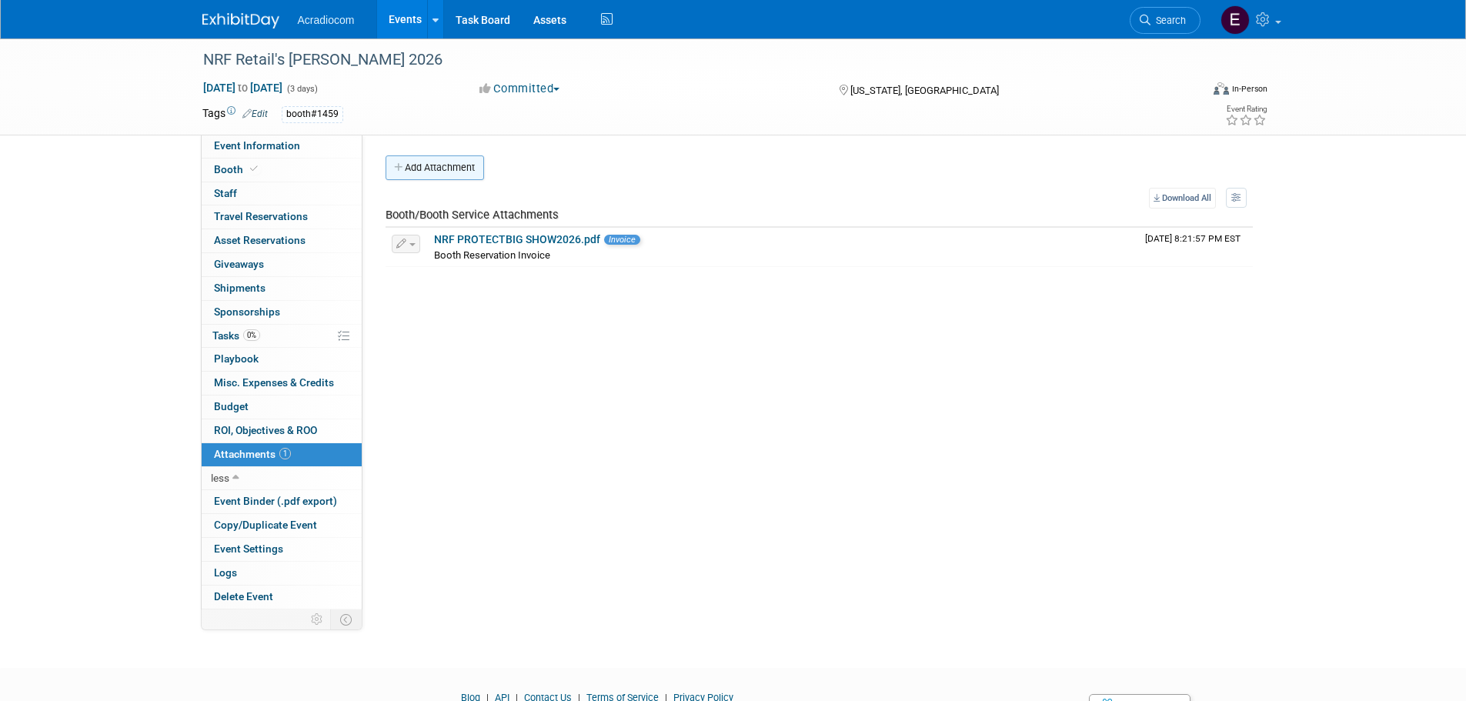
click at [452, 179] on button "Add Attachment" at bounding box center [434, 167] width 98 height 25
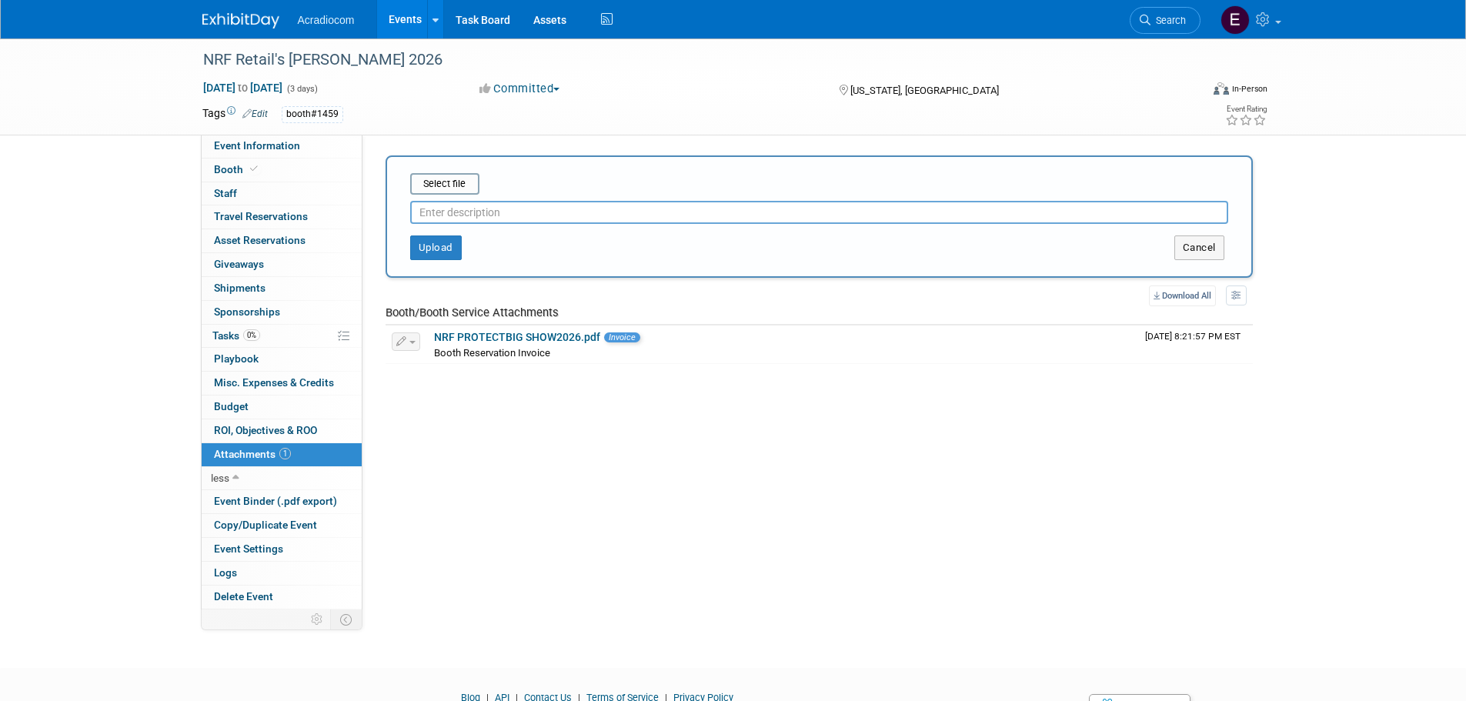
click at [473, 205] on input "text" at bounding box center [819, 212] width 818 height 23
type input "5"
click at [454, 189] on input "file" at bounding box center [386, 184] width 183 height 18
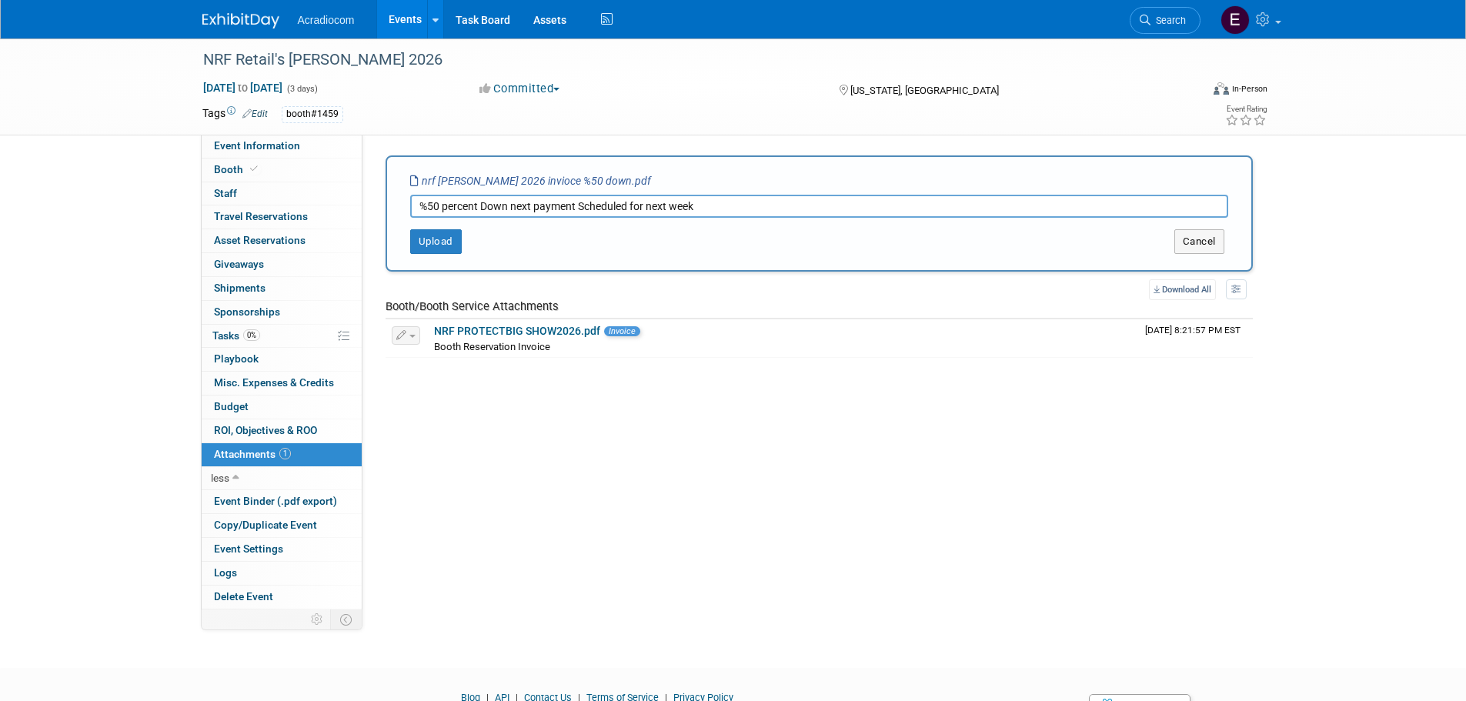
click at [756, 210] on input "%50 percent Down next payment Scheduled for next week" at bounding box center [819, 206] width 818 height 23
type input "%50 percent Down next payment Scheduled for next week 8/29"
click at [445, 242] on button "Upload" at bounding box center [436, 241] width 52 height 25
